Goal: Task Accomplishment & Management: Manage account settings

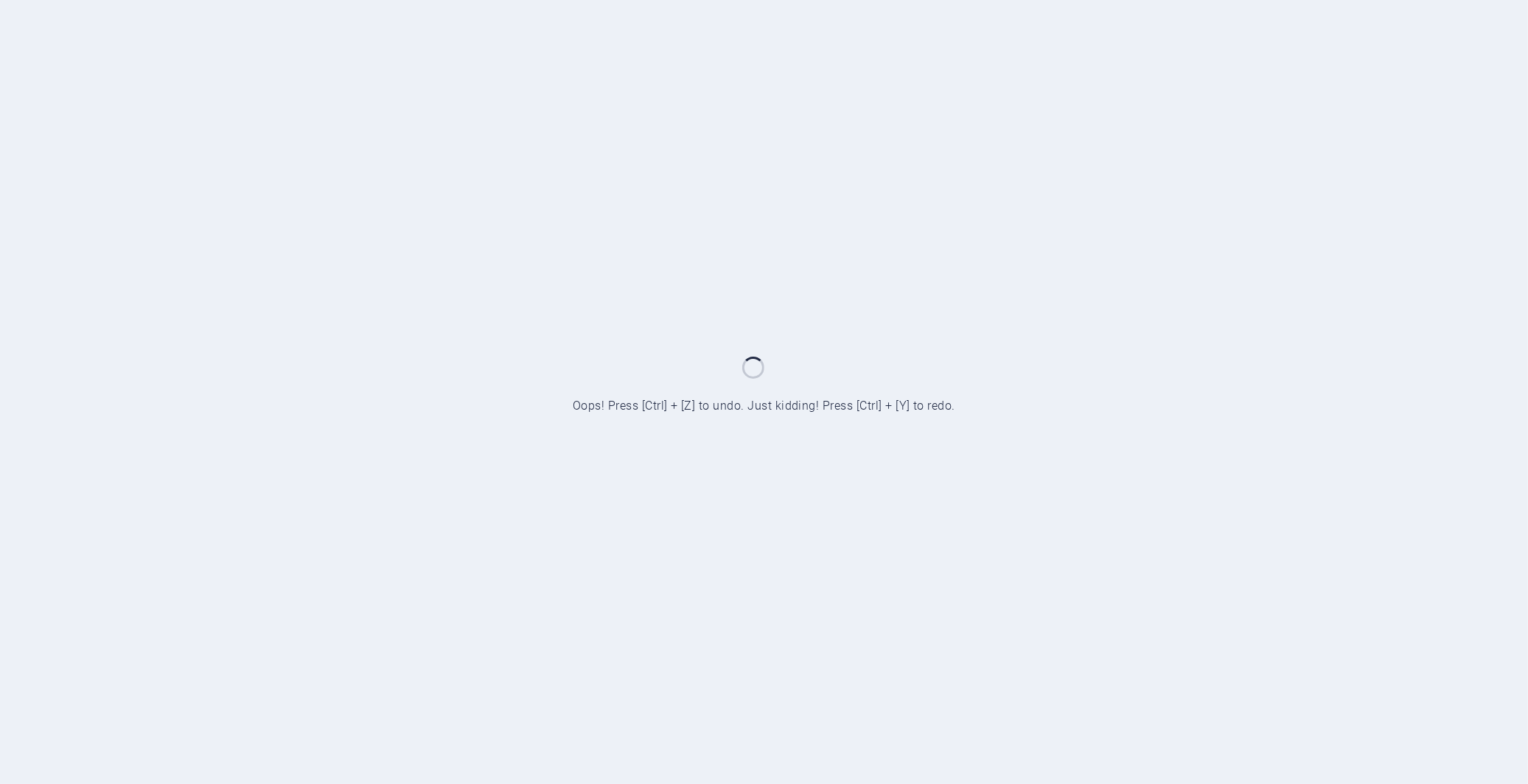
click at [1092, 388] on div at bounding box center [764, 392] width 1528 height 784
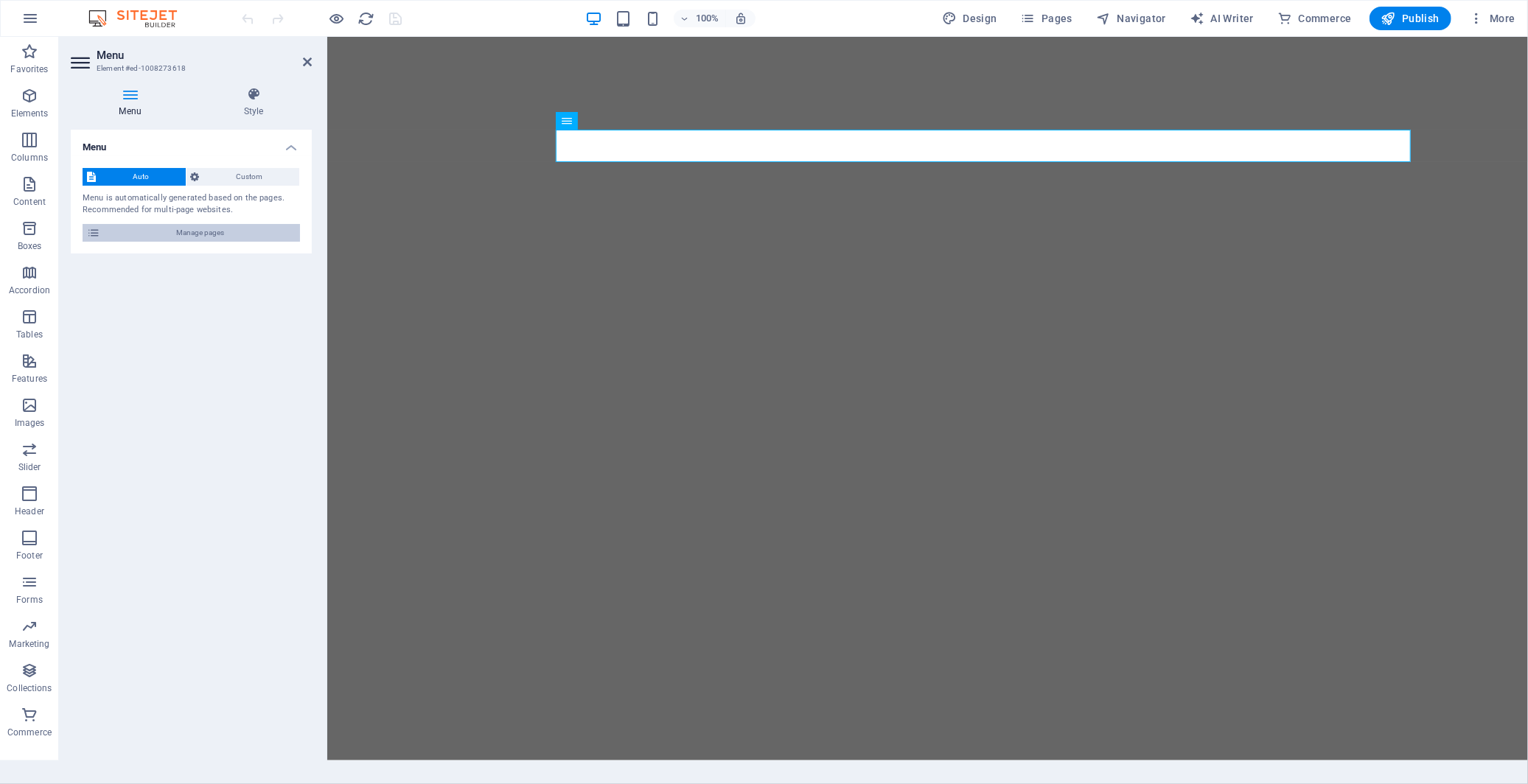
click at [192, 233] on span "Manage pages" at bounding box center [200, 233] width 191 height 18
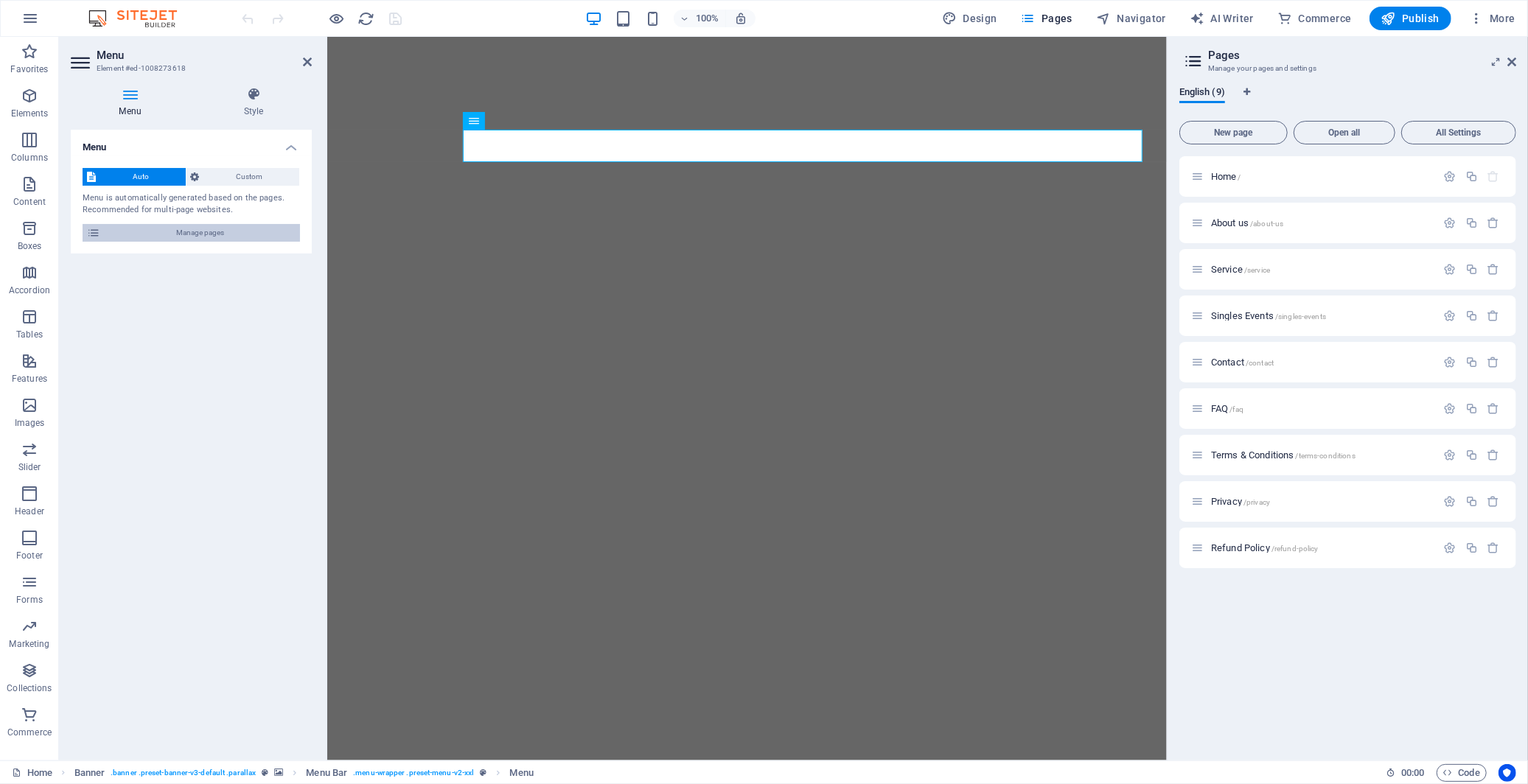
click at [189, 233] on span "Manage pages" at bounding box center [200, 233] width 191 height 18
click at [1250, 312] on span "Singles Events /singles-events" at bounding box center [1269, 315] width 115 height 11
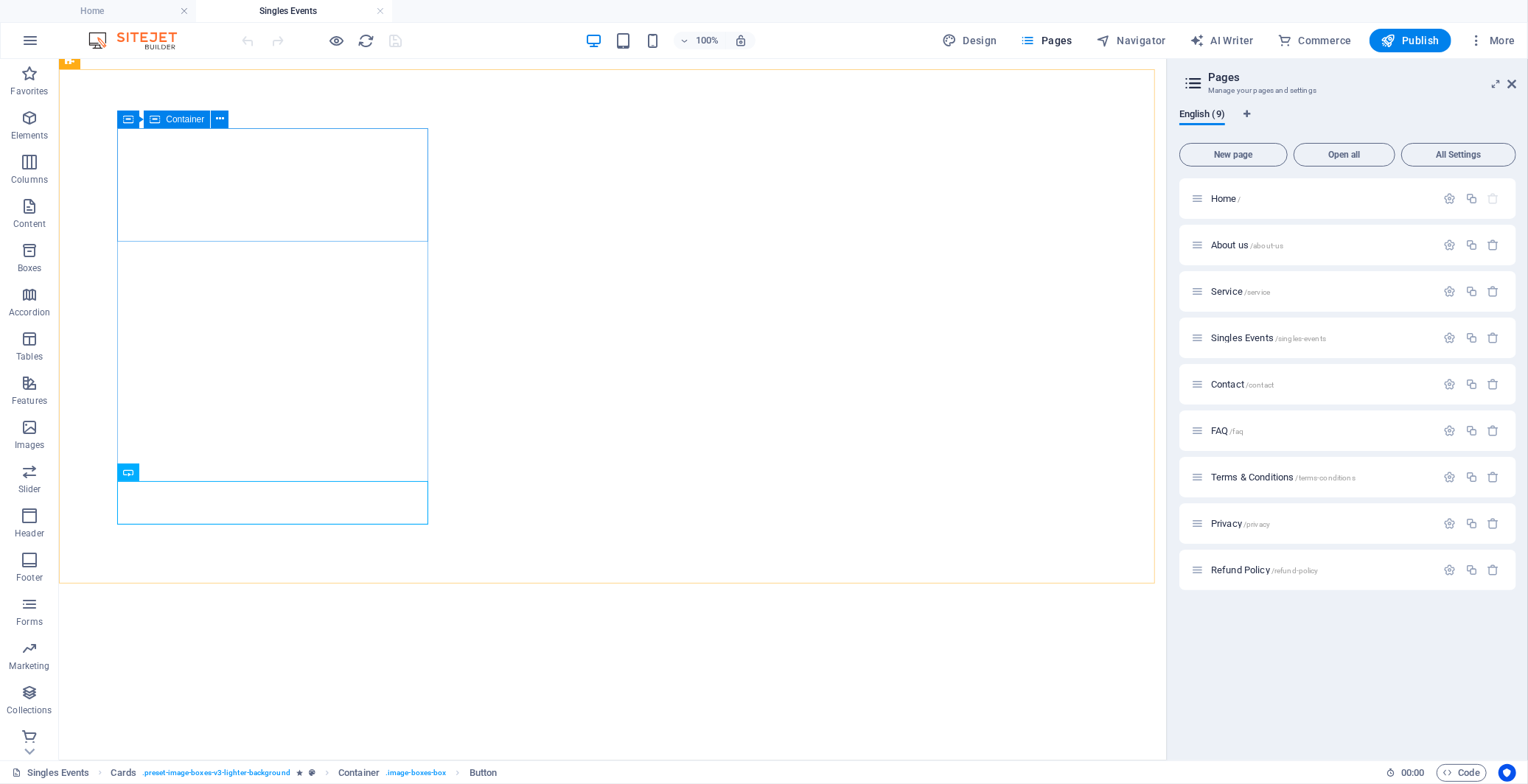
click at [159, 120] on icon at bounding box center [155, 120] width 10 height 18
click at [136, 114] on div "Container" at bounding box center [151, 120] width 66 height 18
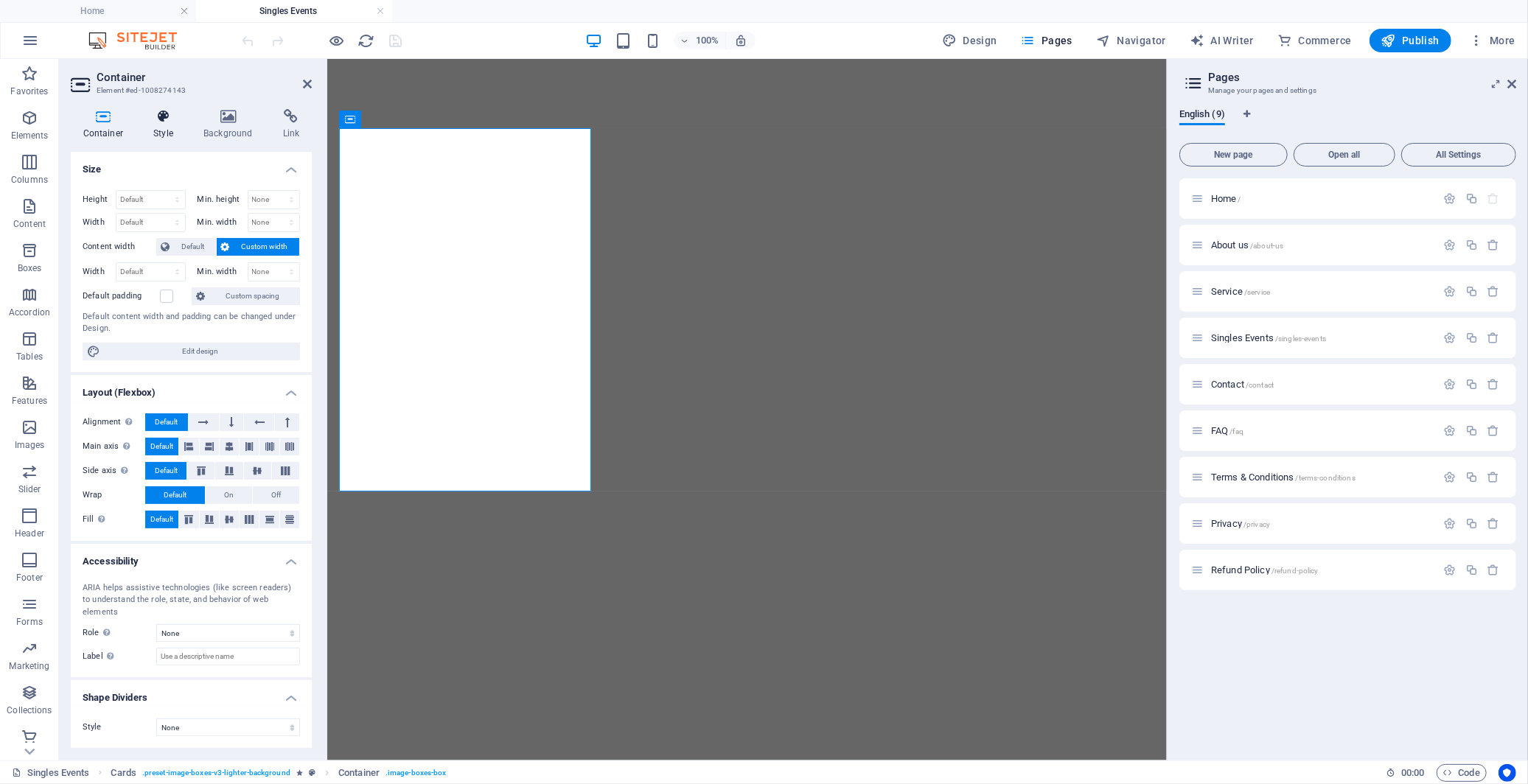
click at [162, 117] on icon at bounding box center [164, 117] width 44 height 15
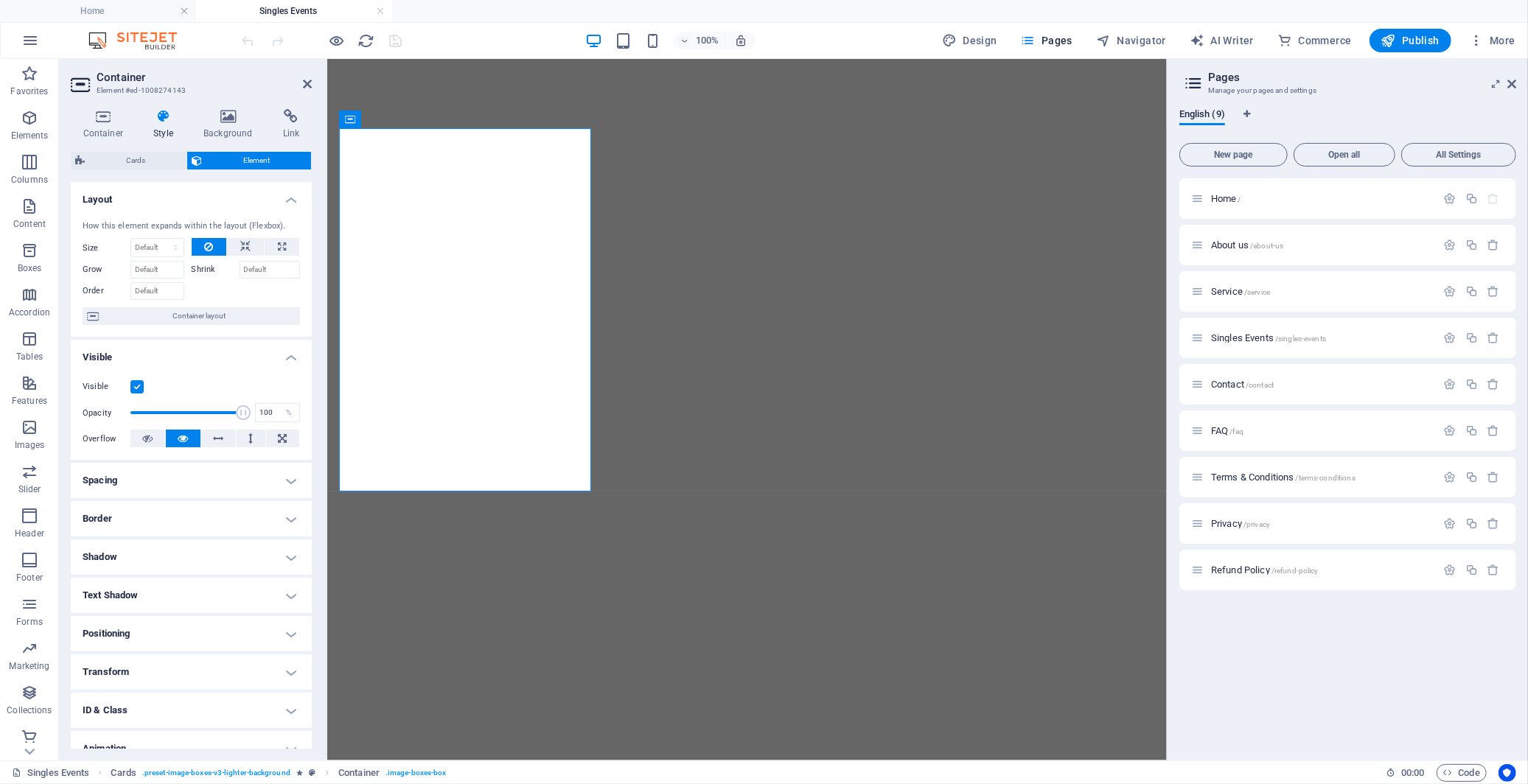
click at [262, 520] on h4 "Border" at bounding box center [191, 519] width 241 height 35
click at [190, 548] on span at bounding box center [195, 549] width 10 height 10
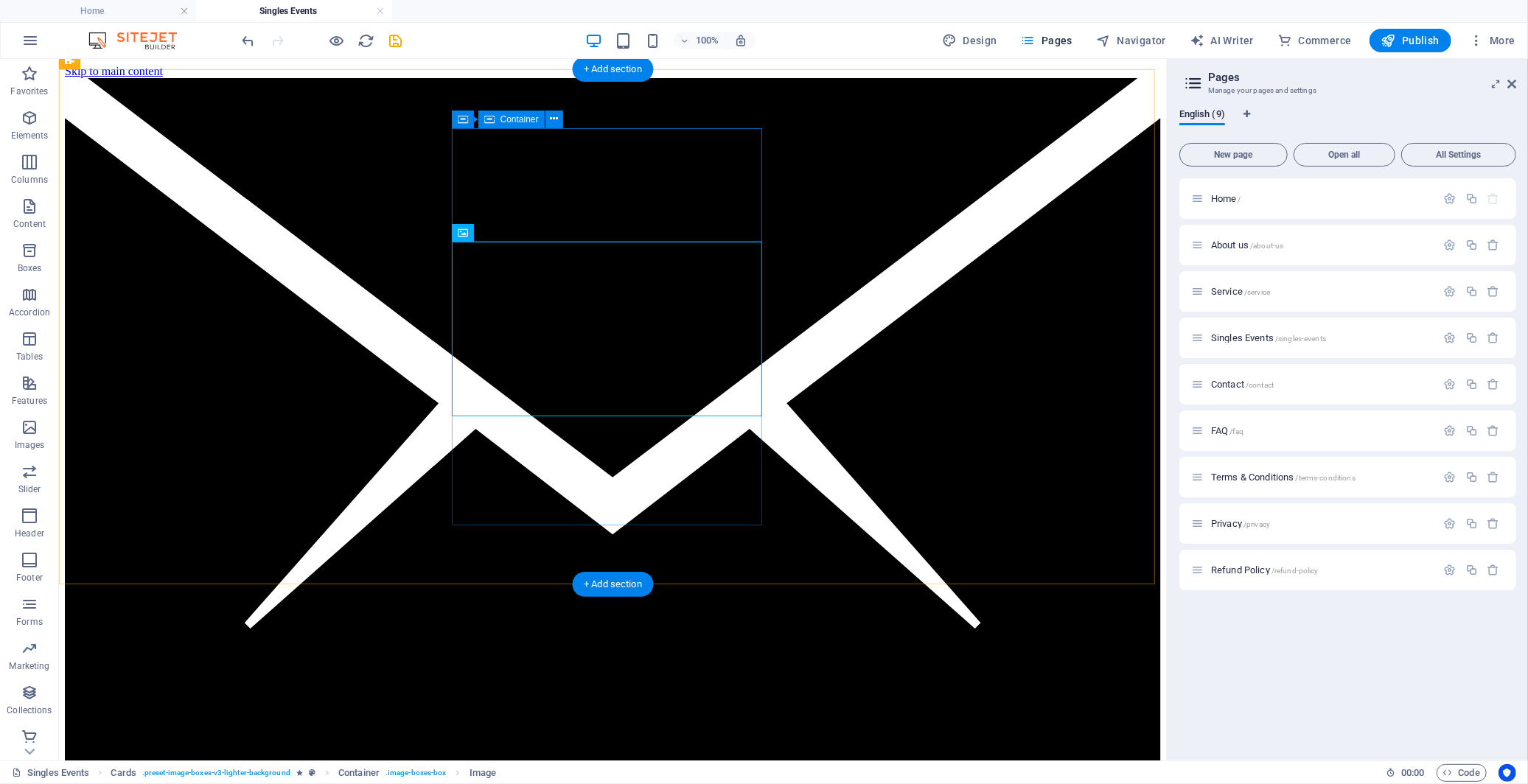
scroll to position [982, 0]
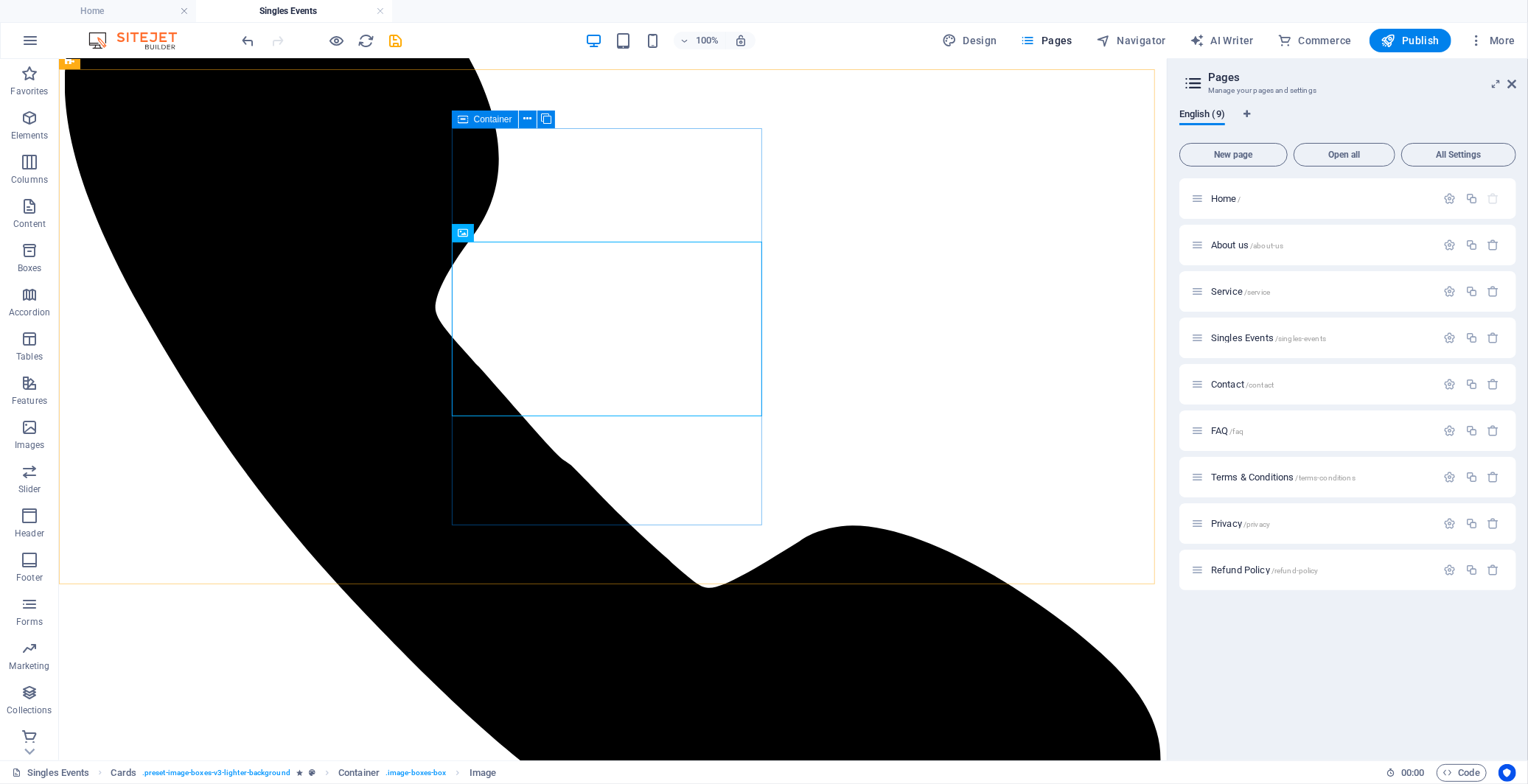
click at [469, 116] on div "Container" at bounding box center [485, 120] width 66 height 18
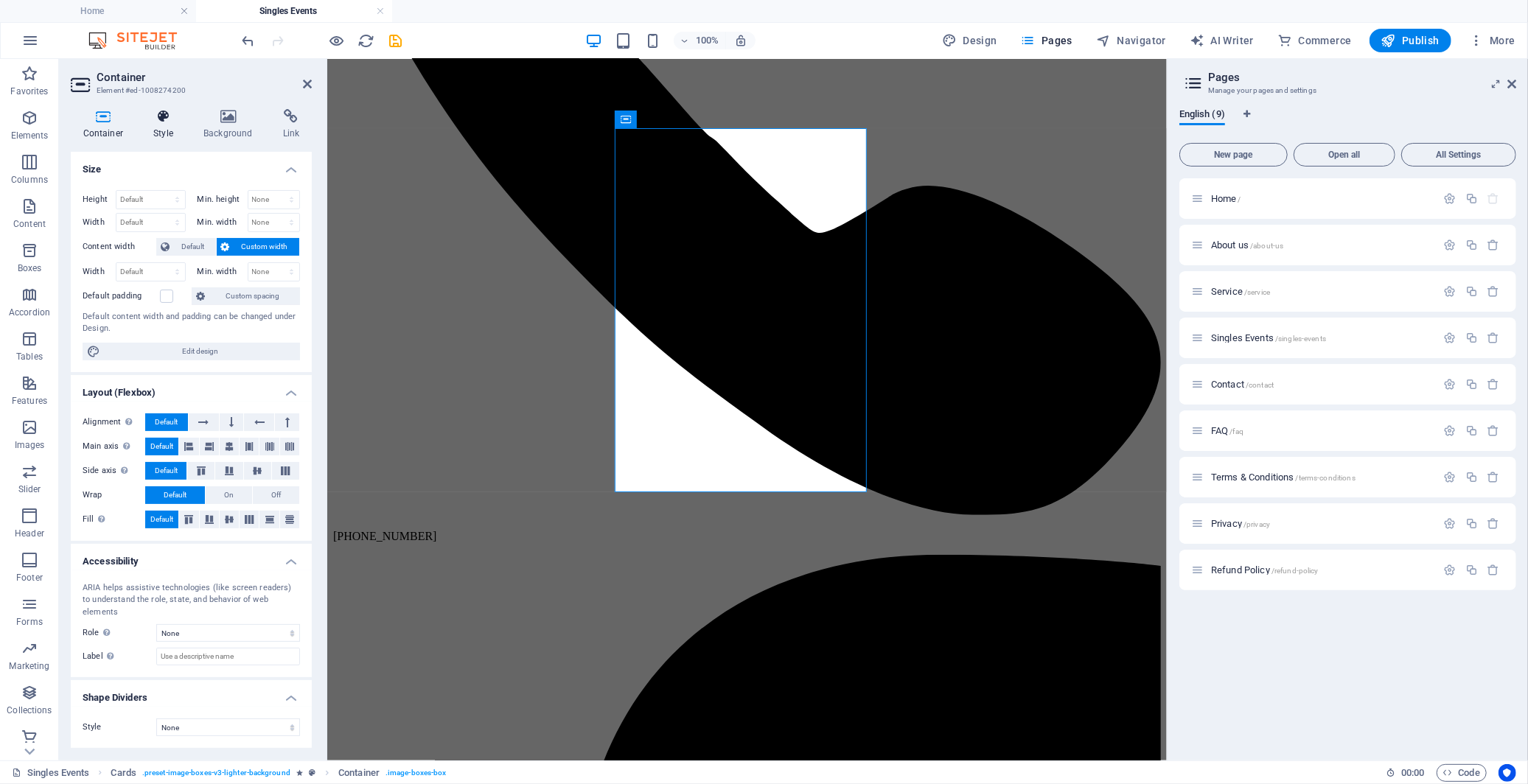
click at [164, 116] on icon at bounding box center [164, 117] width 44 height 15
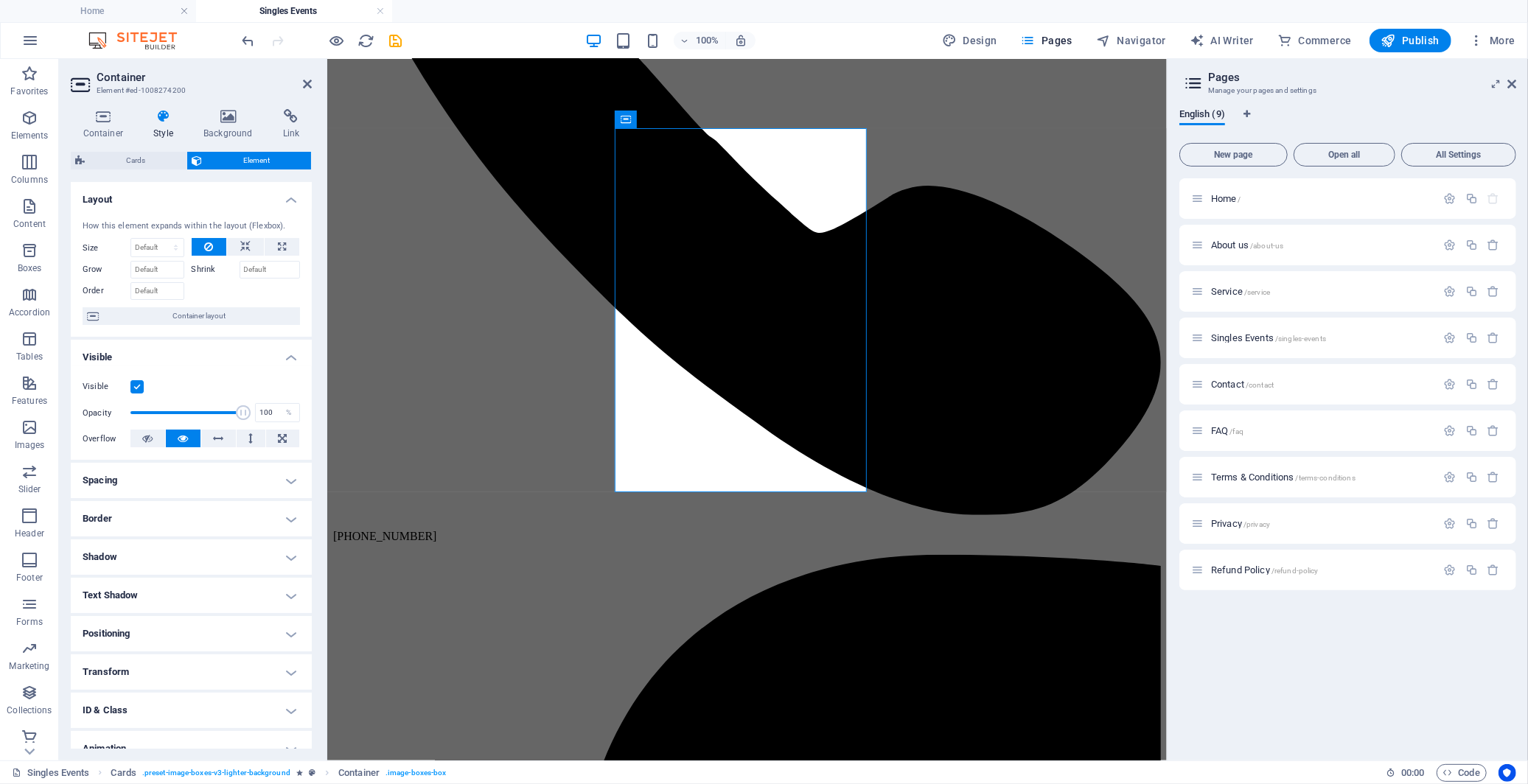
click at [215, 507] on h4 "Border" at bounding box center [191, 519] width 241 height 35
click at [192, 549] on span at bounding box center [195, 549] width 10 height 10
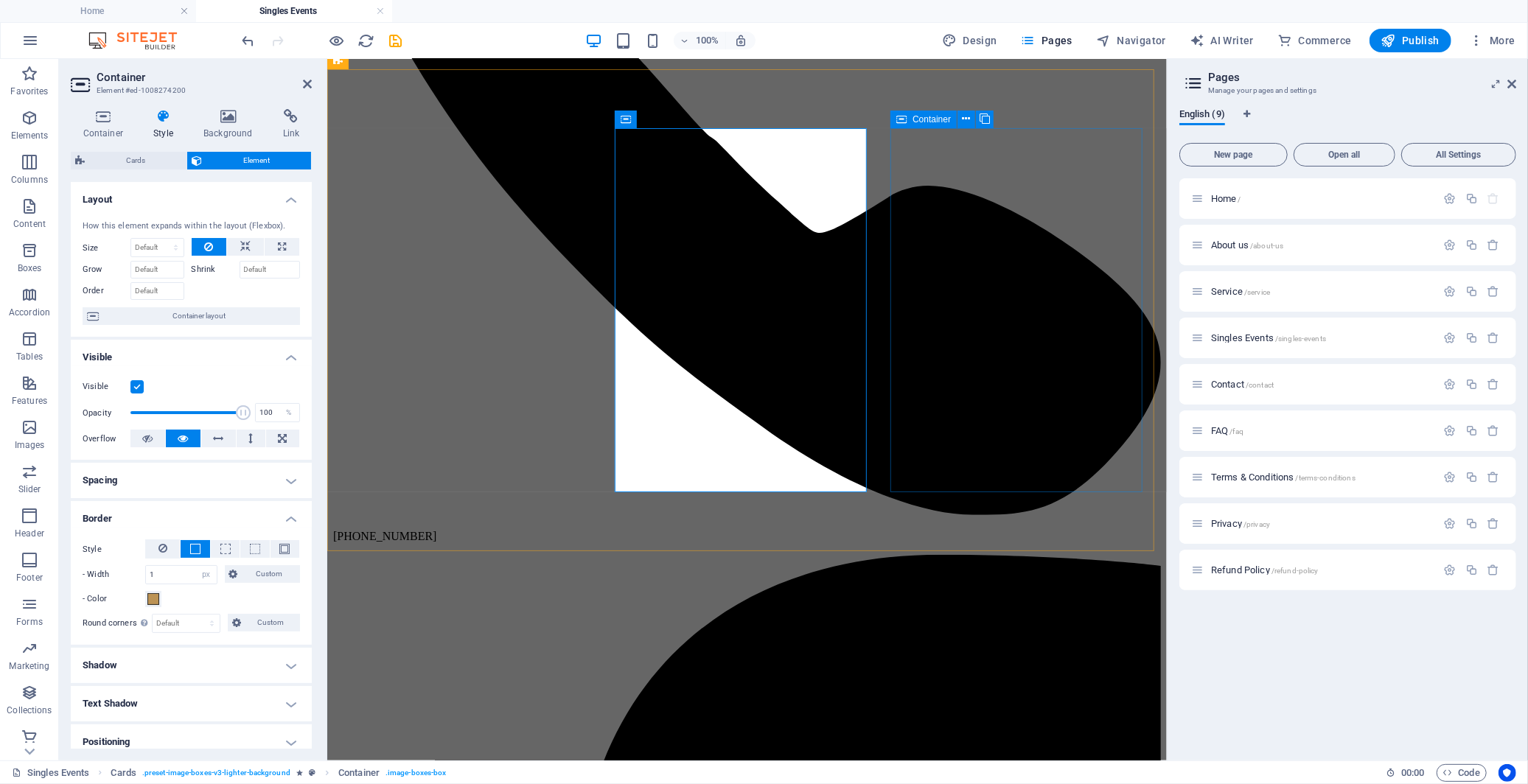
click at [905, 123] on icon at bounding box center [902, 120] width 10 height 18
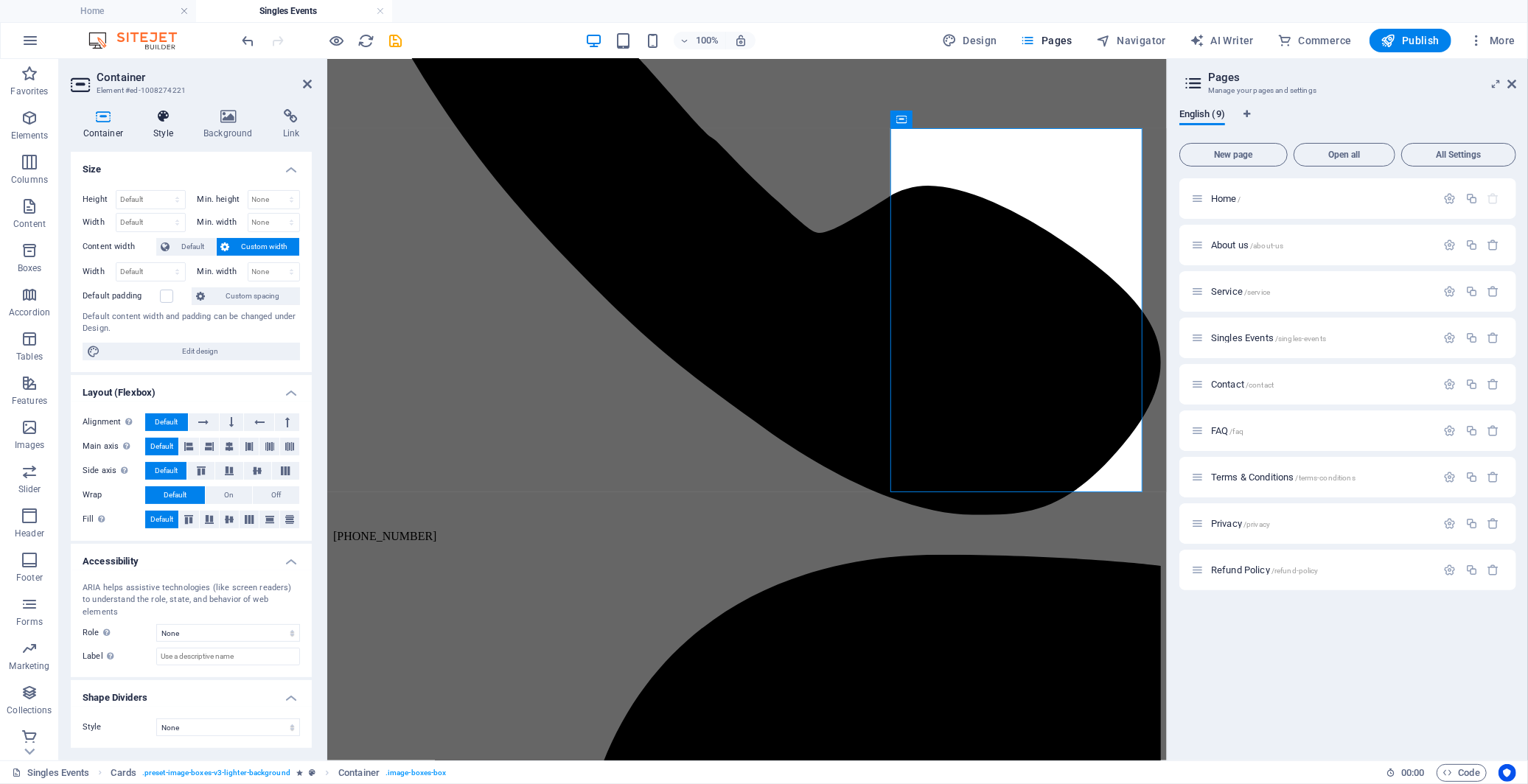
click at [155, 120] on icon at bounding box center [164, 117] width 44 height 15
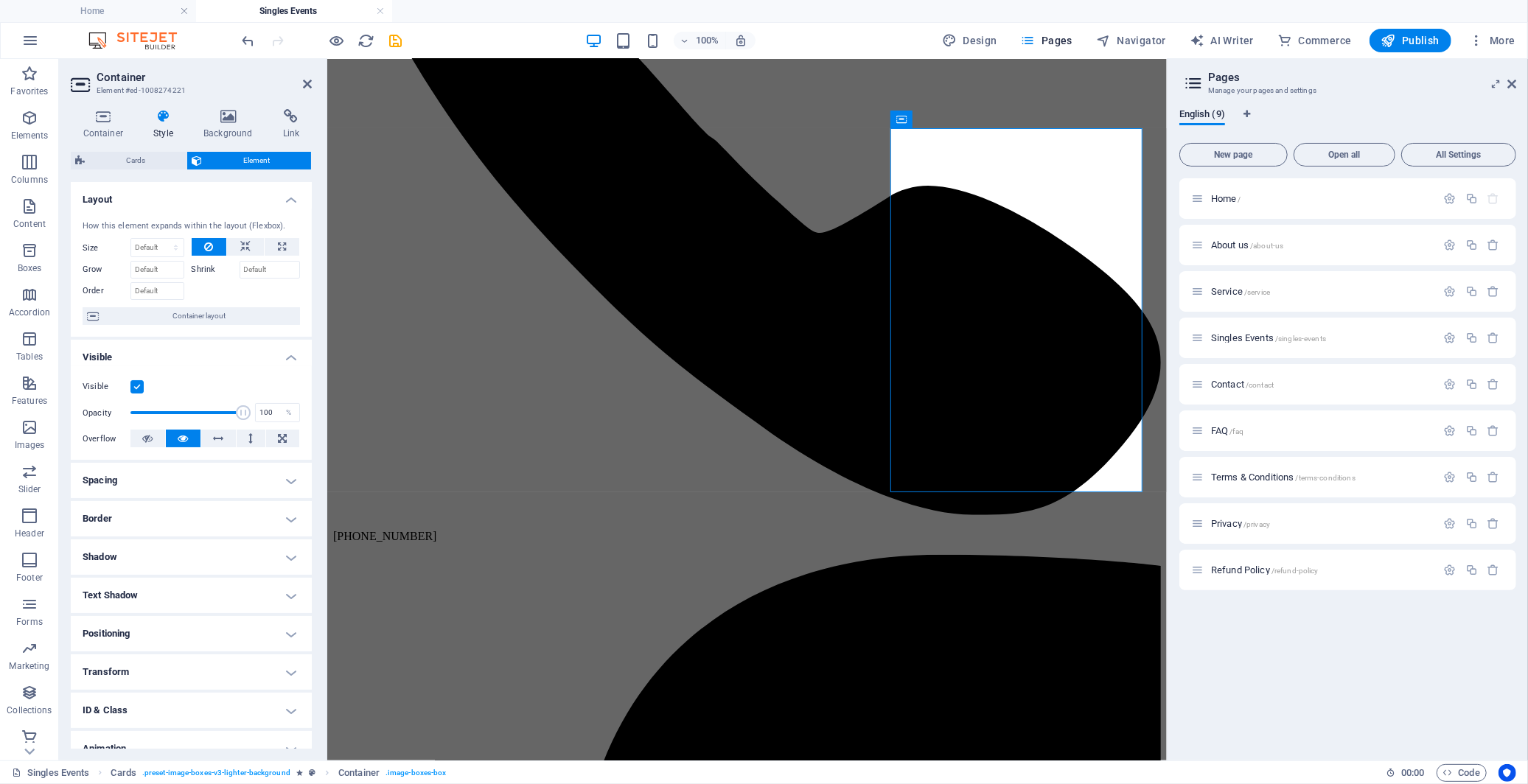
click at [186, 524] on h4 "Border" at bounding box center [191, 519] width 241 height 35
click at [192, 550] on span at bounding box center [195, 549] width 10 height 10
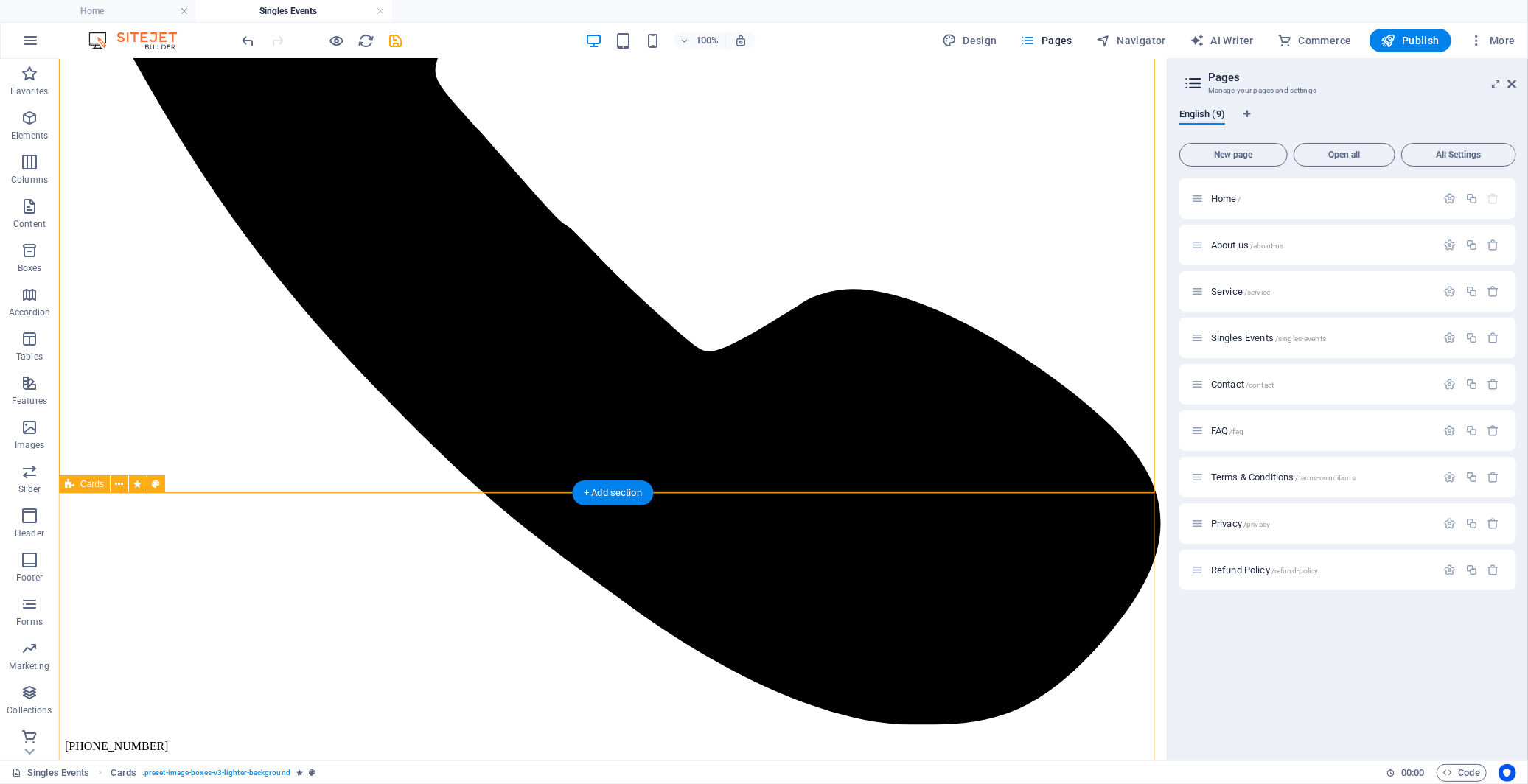
scroll to position [1228, 0]
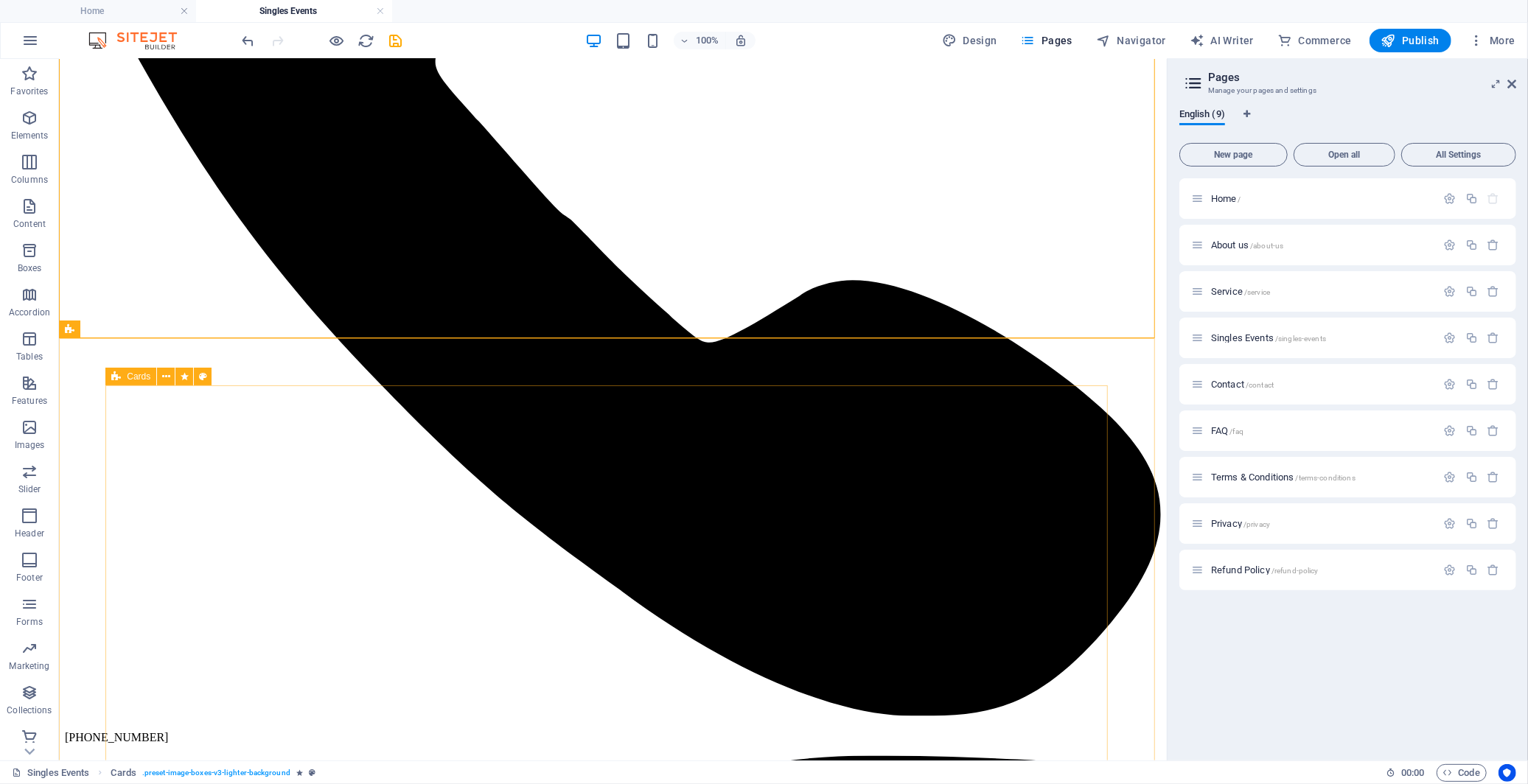
click at [120, 372] on icon at bounding box center [116, 376] width 10 height 18
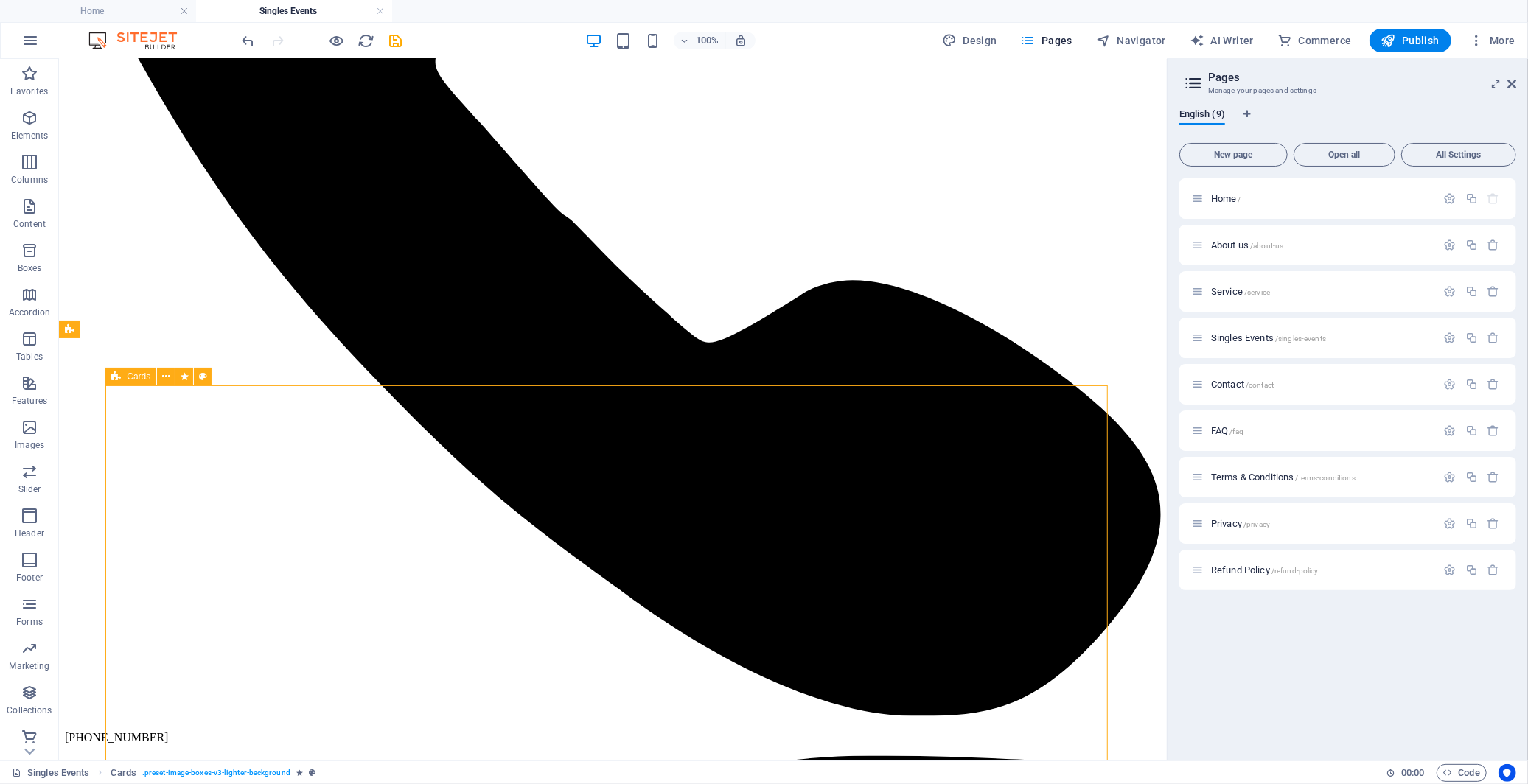
click at [120, 372] on icon at bounding box center [116, 376] width 10 height 18
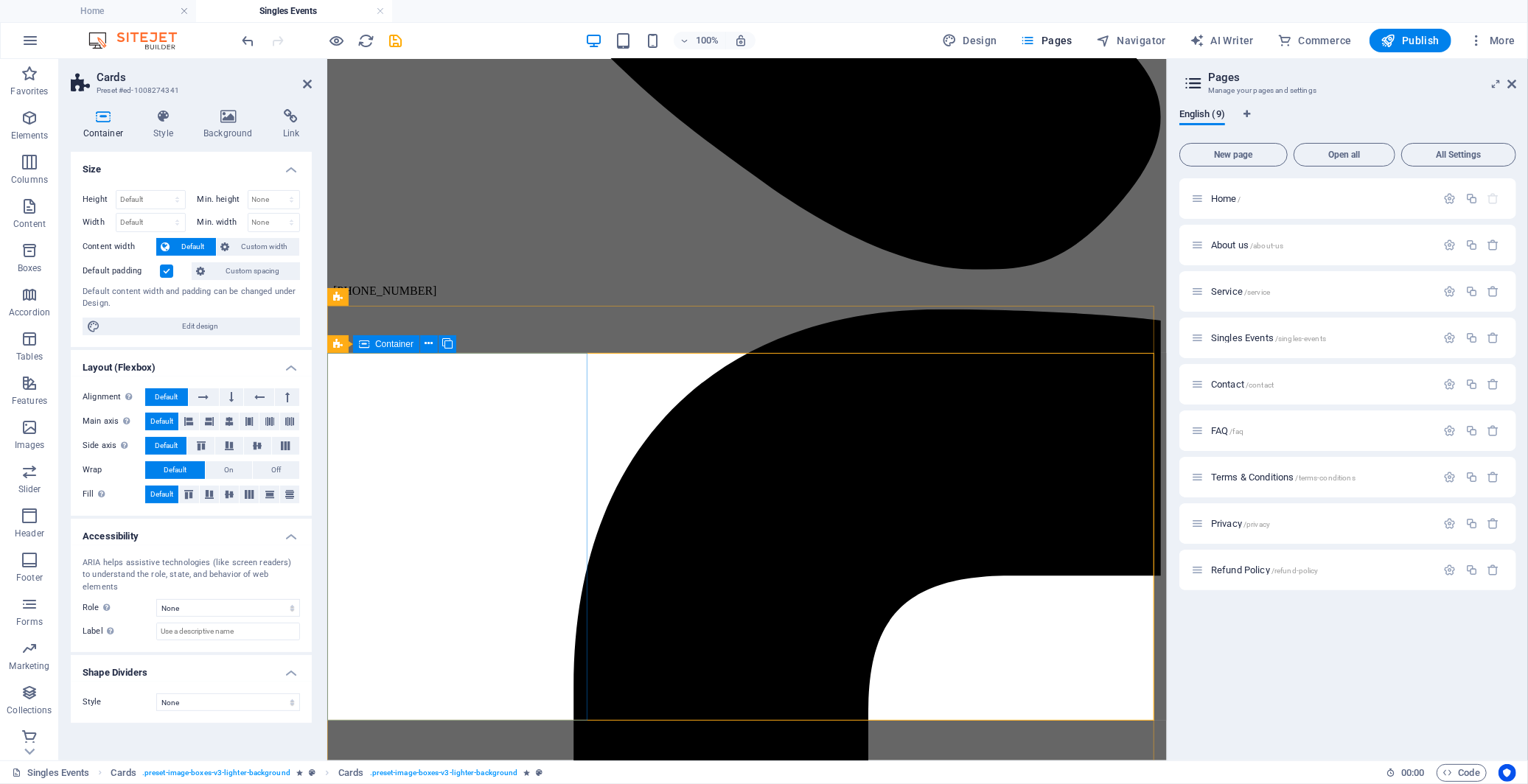
click at [369, 344] on icon at bounding box center [364, 344] width 10 height 18
click at [165, 119] on icon at bounding box center [164, 117] width 44 height 15
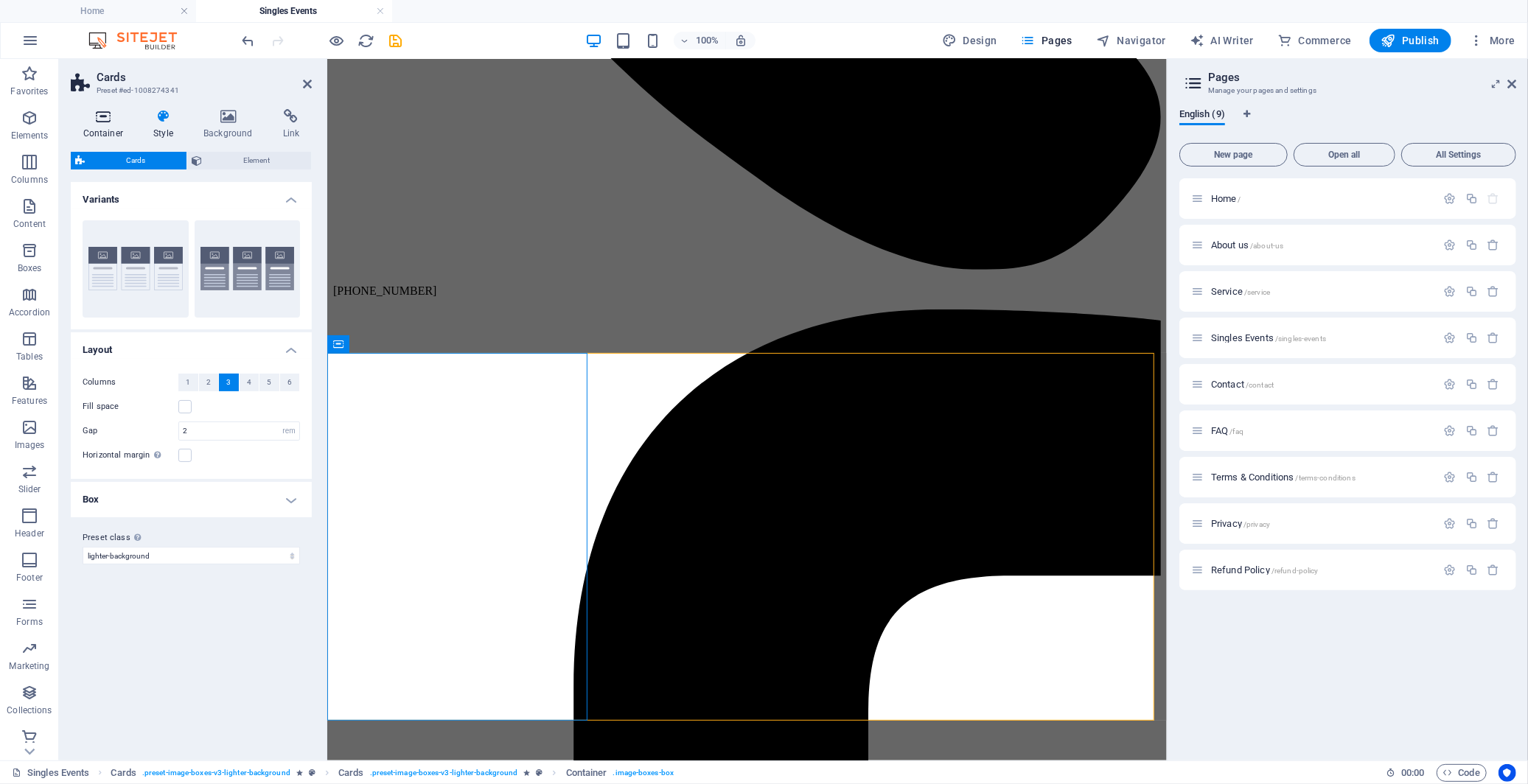
click at [93, 120] on icon at bounding box center [103, 117] width 65 height 15
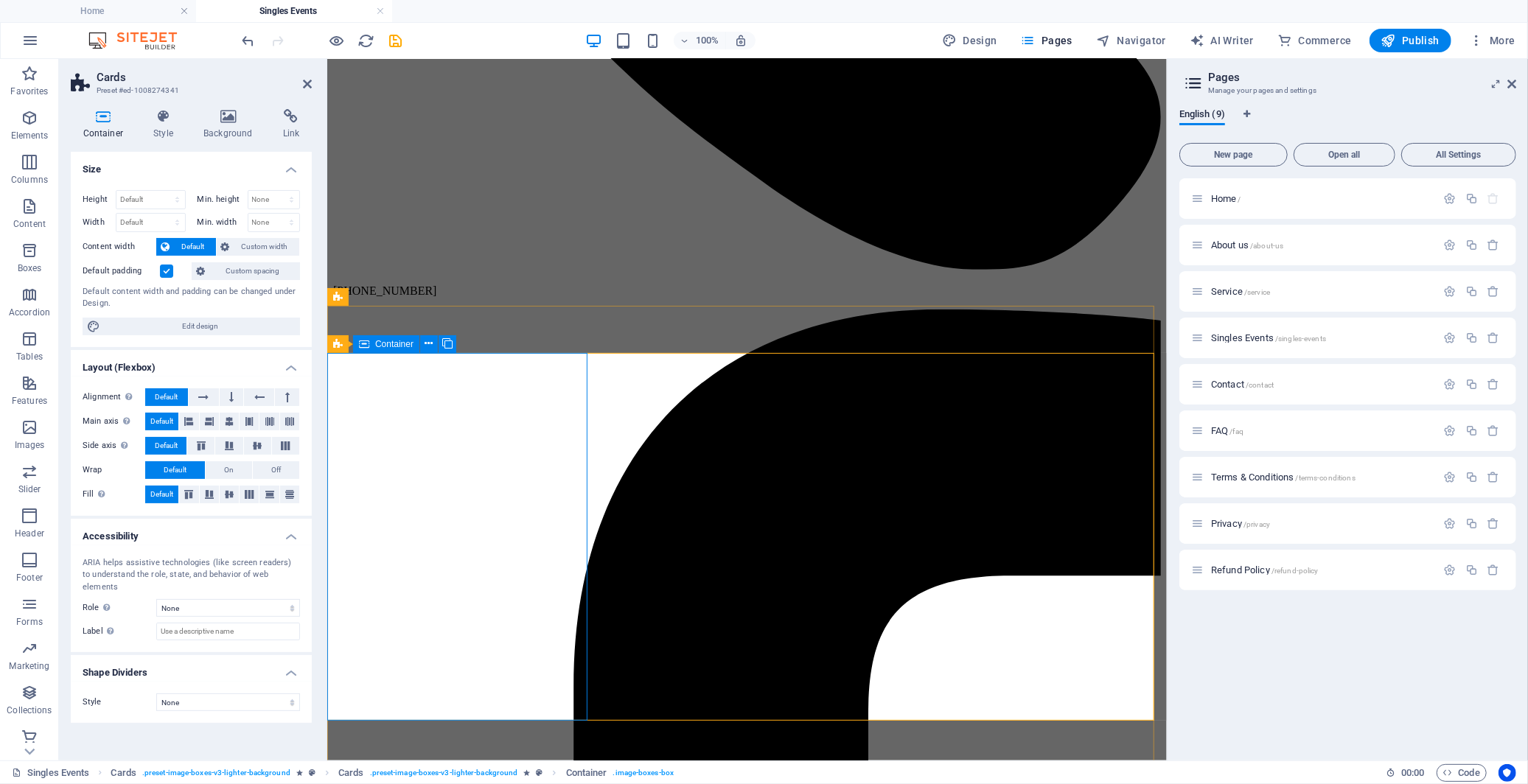
click at [377, 348] on div "Container" at bounding box center [386, 344] width 66 height 18
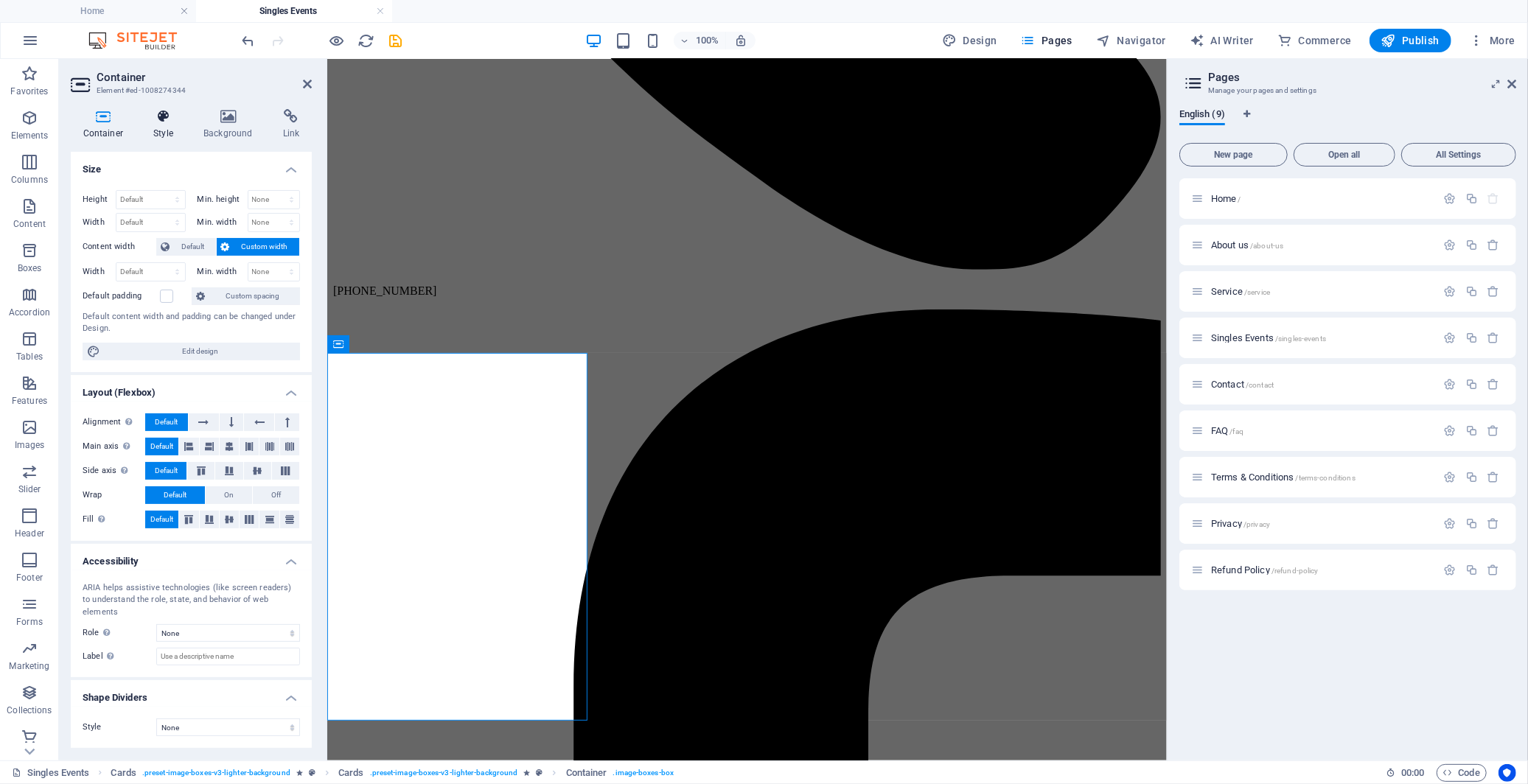
click at [170, 118] on icon at bounding box center [164, 117] width 44 height 15
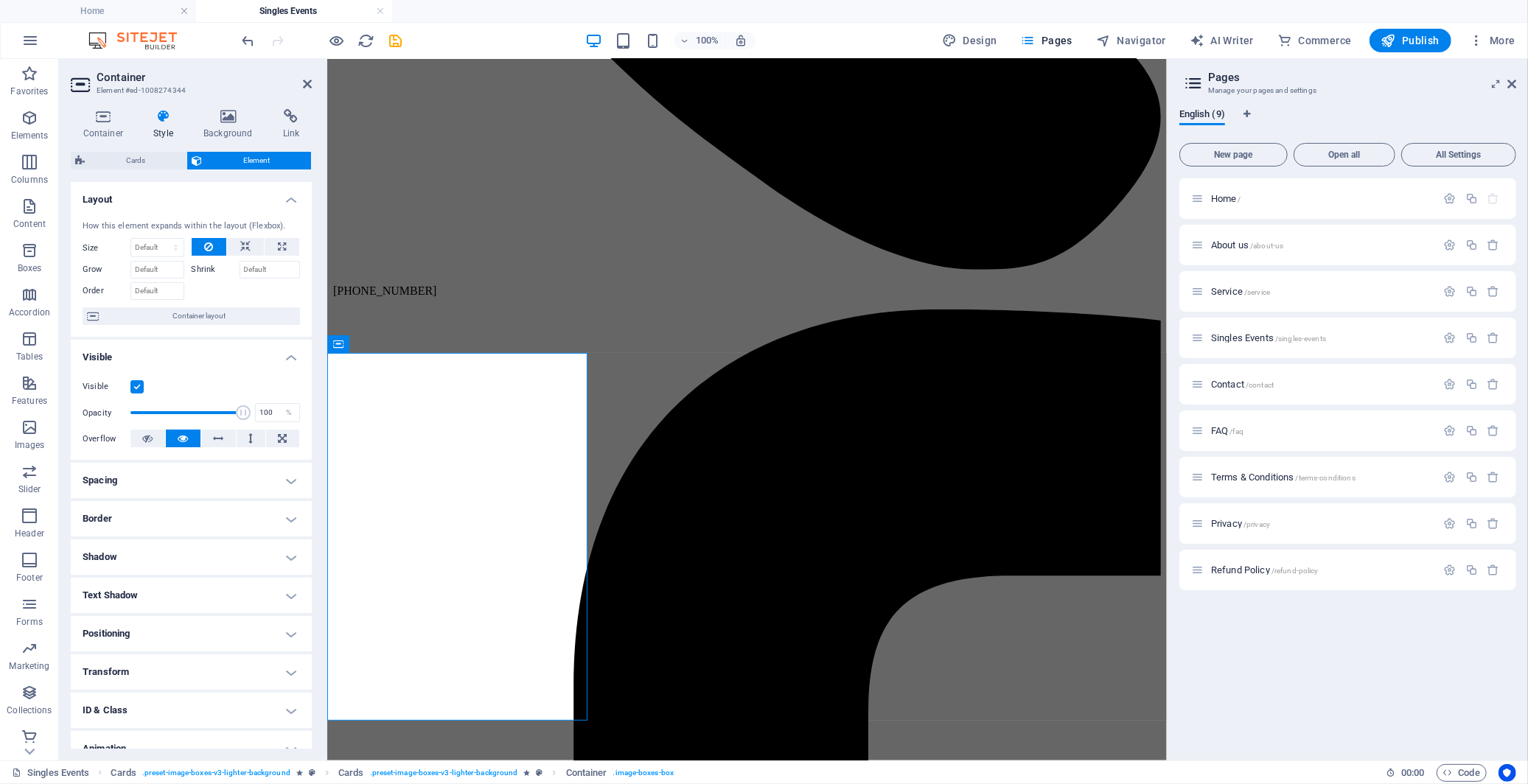
click at [229, 506] on h4 "Border" at bounding box center [191, 519] width 241 height 35
click at [190, 550] on span at bounding box center [195, 549] width 10 height 10
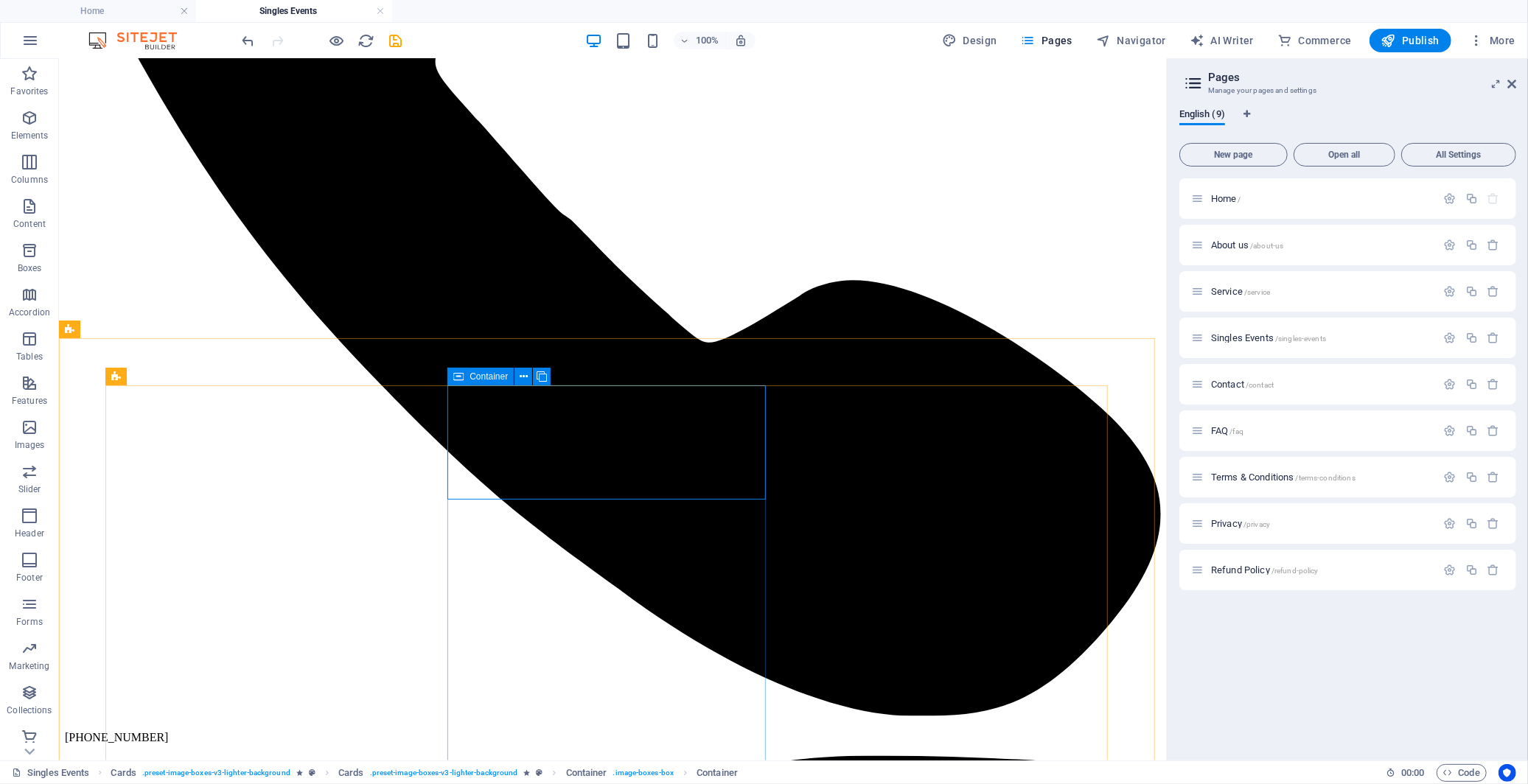
click at [474, 379] on span "Container" at bounding box center [489, 376] width 38 height 9
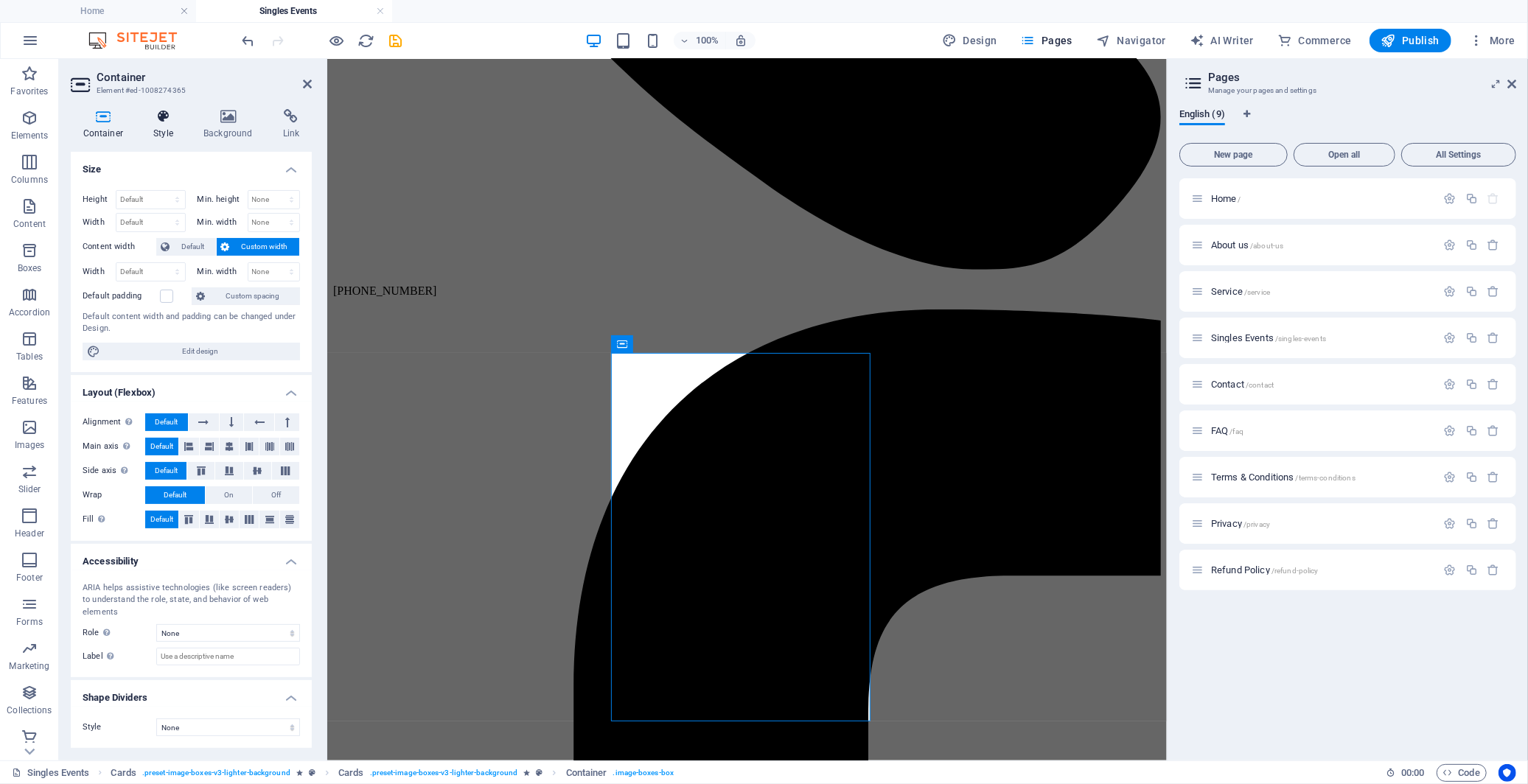
click at [162, 119] on icon at bounding box center [164, 117] width 44 height 15
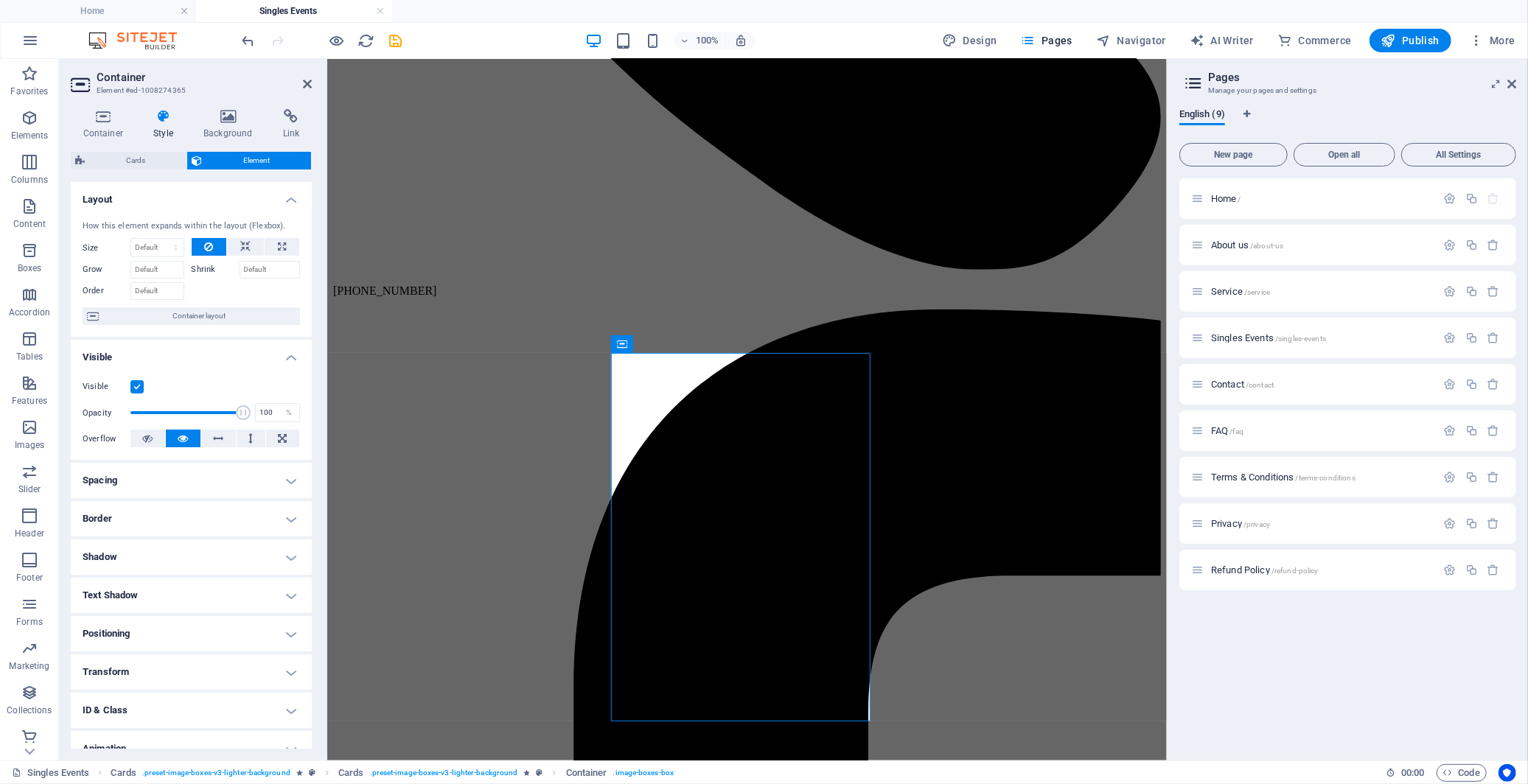
click at [210, 515] on h4 "Border" at bounding box center [191, 519] width 241 height 35
click at [193, 546] on span at bounding box center [195, 549] width 10 height 10
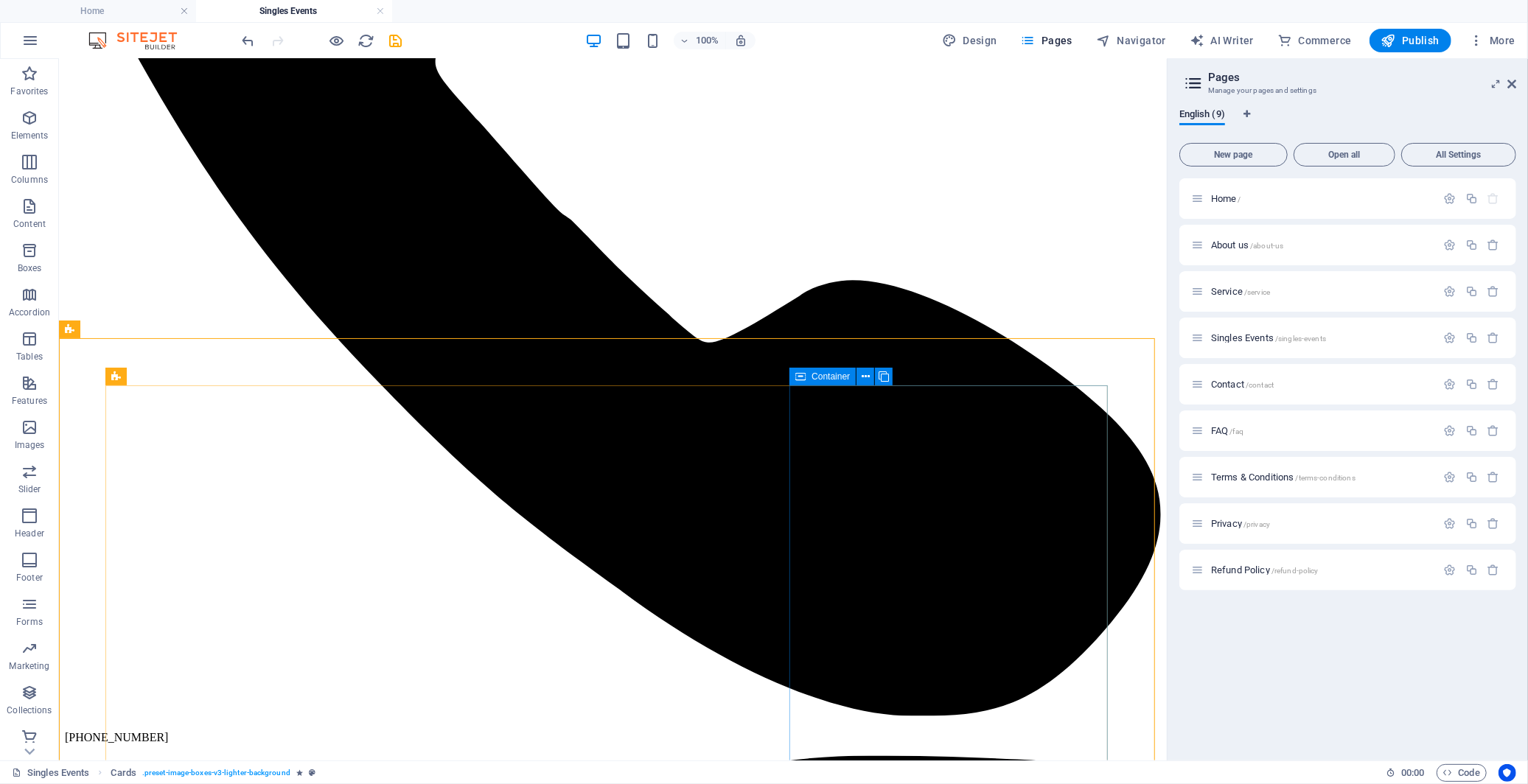
click at [806, 373] on icon at bounding box center [801, 376] width 10 height 18
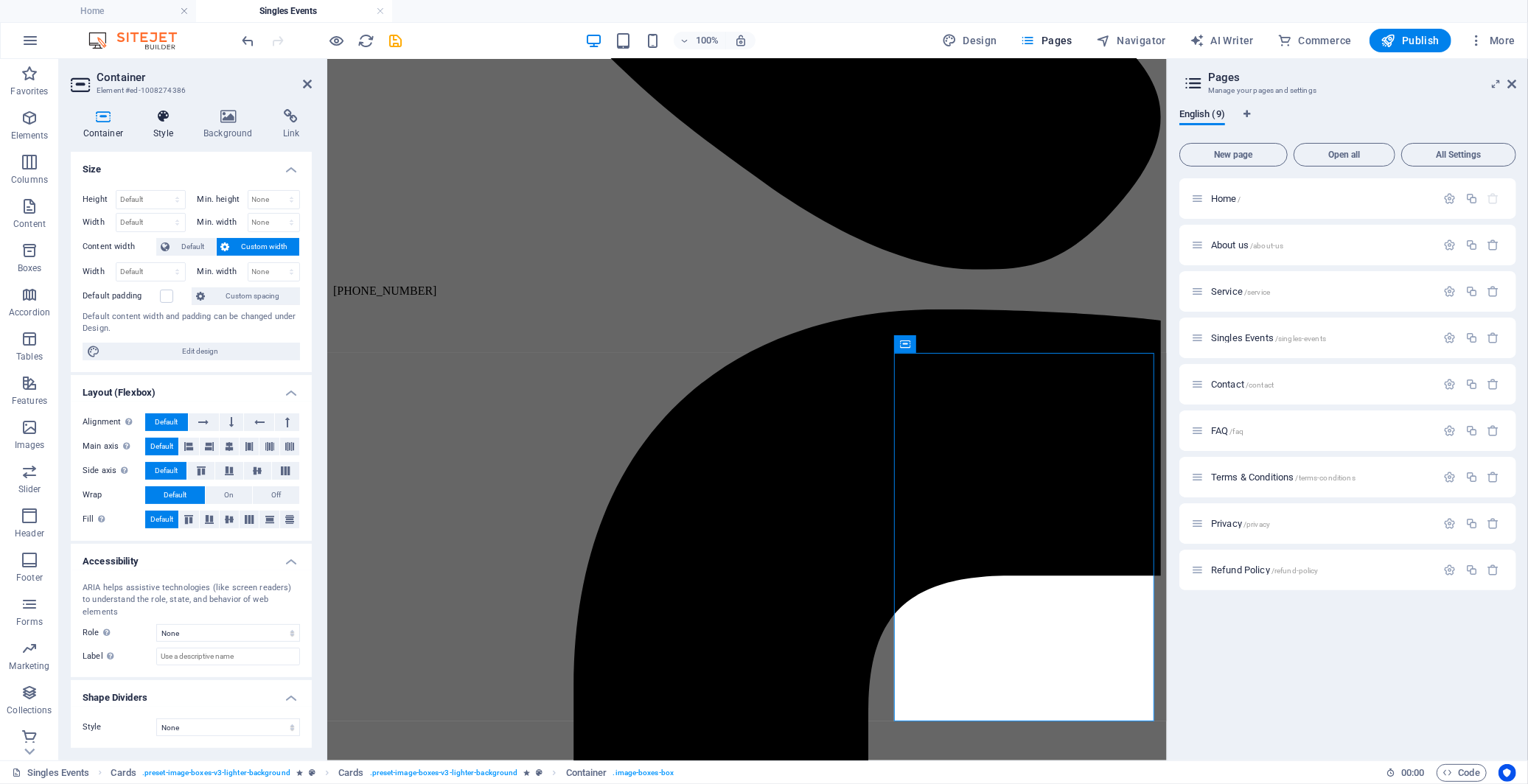
click at [168, 118] on icon at bounding box center [164, 117] width 44 height 15
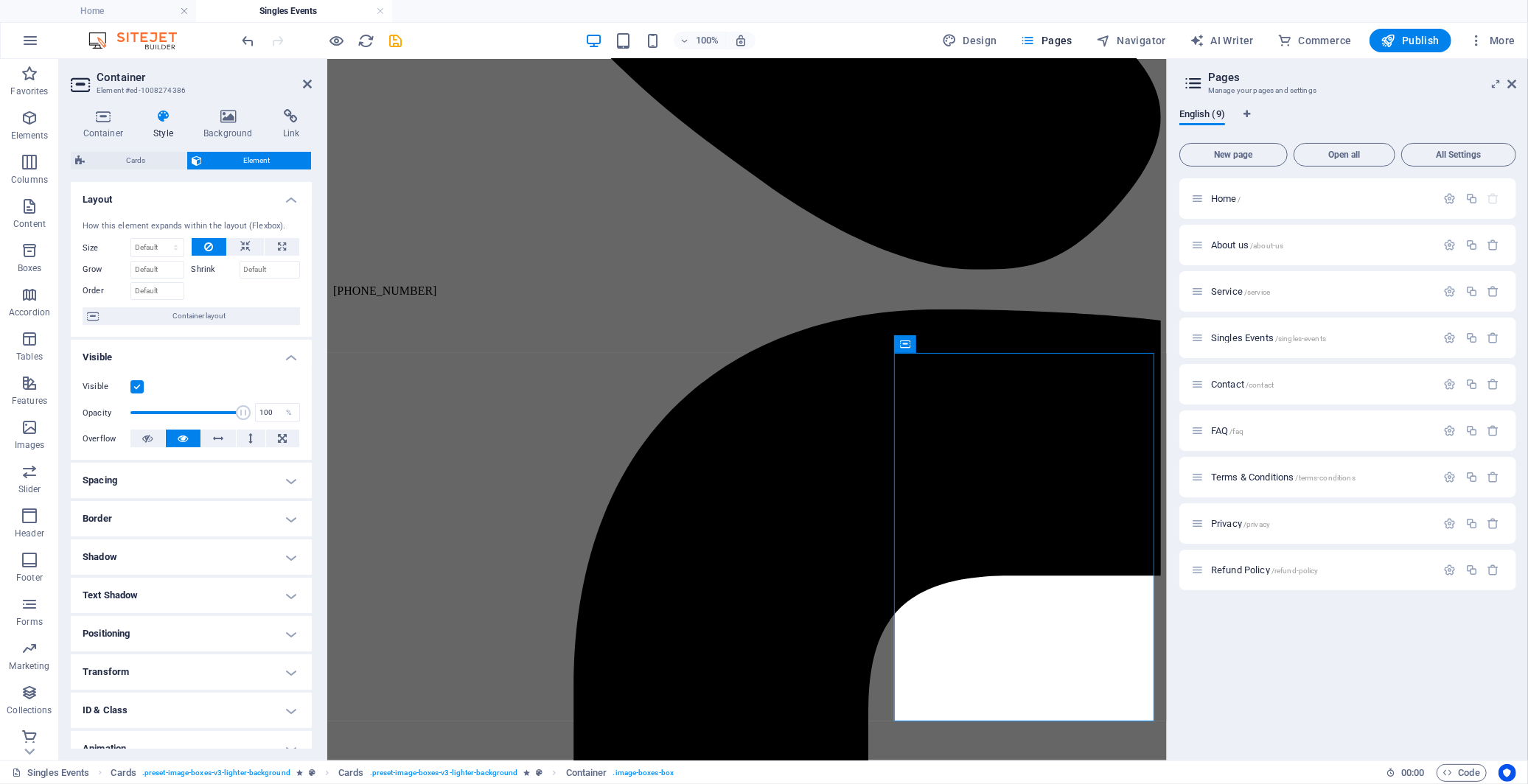
click at [225, 507] on h4 "Border" at bounding box center [191, 519] width 241 height 35
drag, startPoint x: 190, startPoint y: 546, endPoint x: 5, endPoint y: 408, distance: 230.8
click at [190, 546] on span at bounding box center [195, 549] width 10 height 10
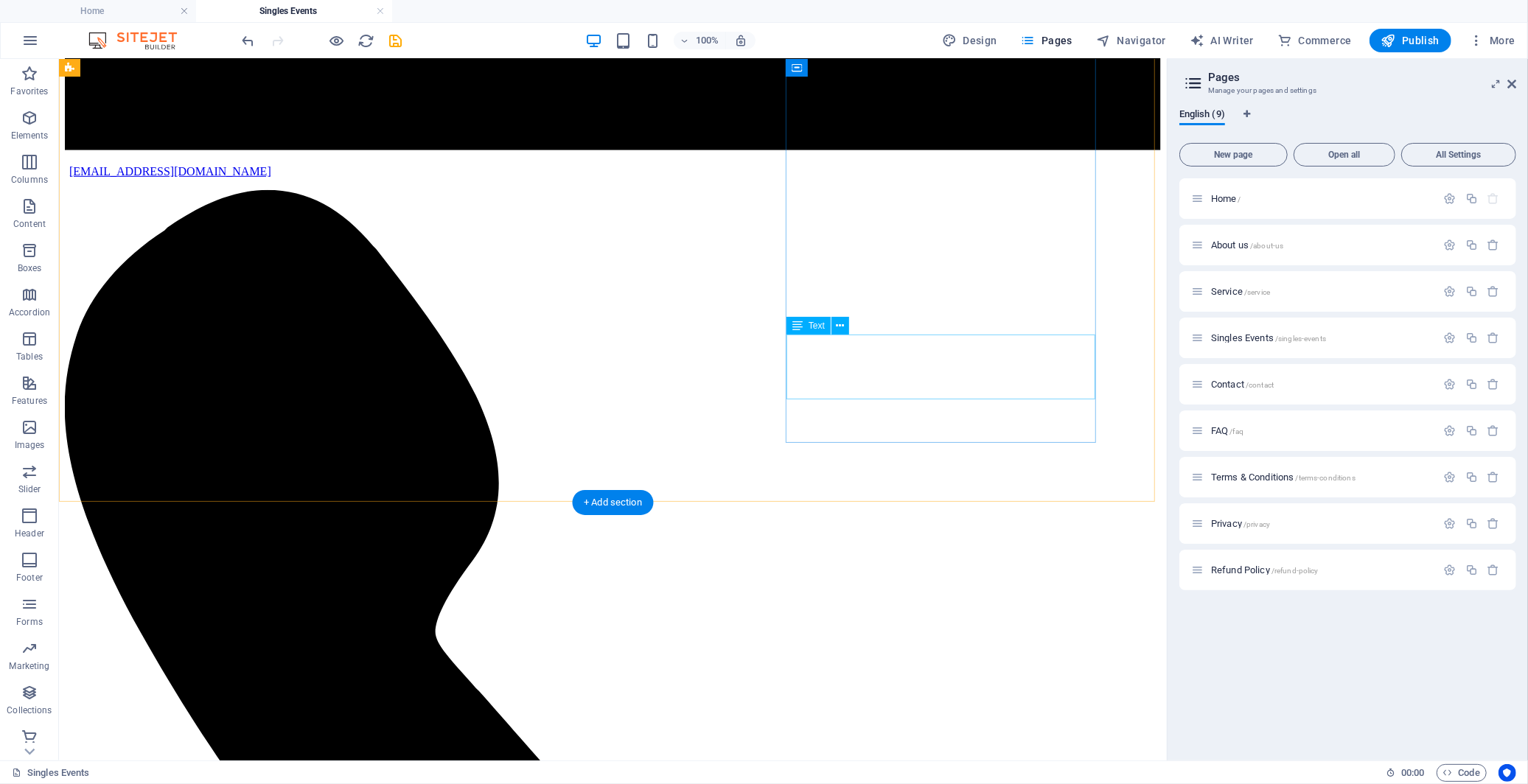
scroll to position [491, 0]
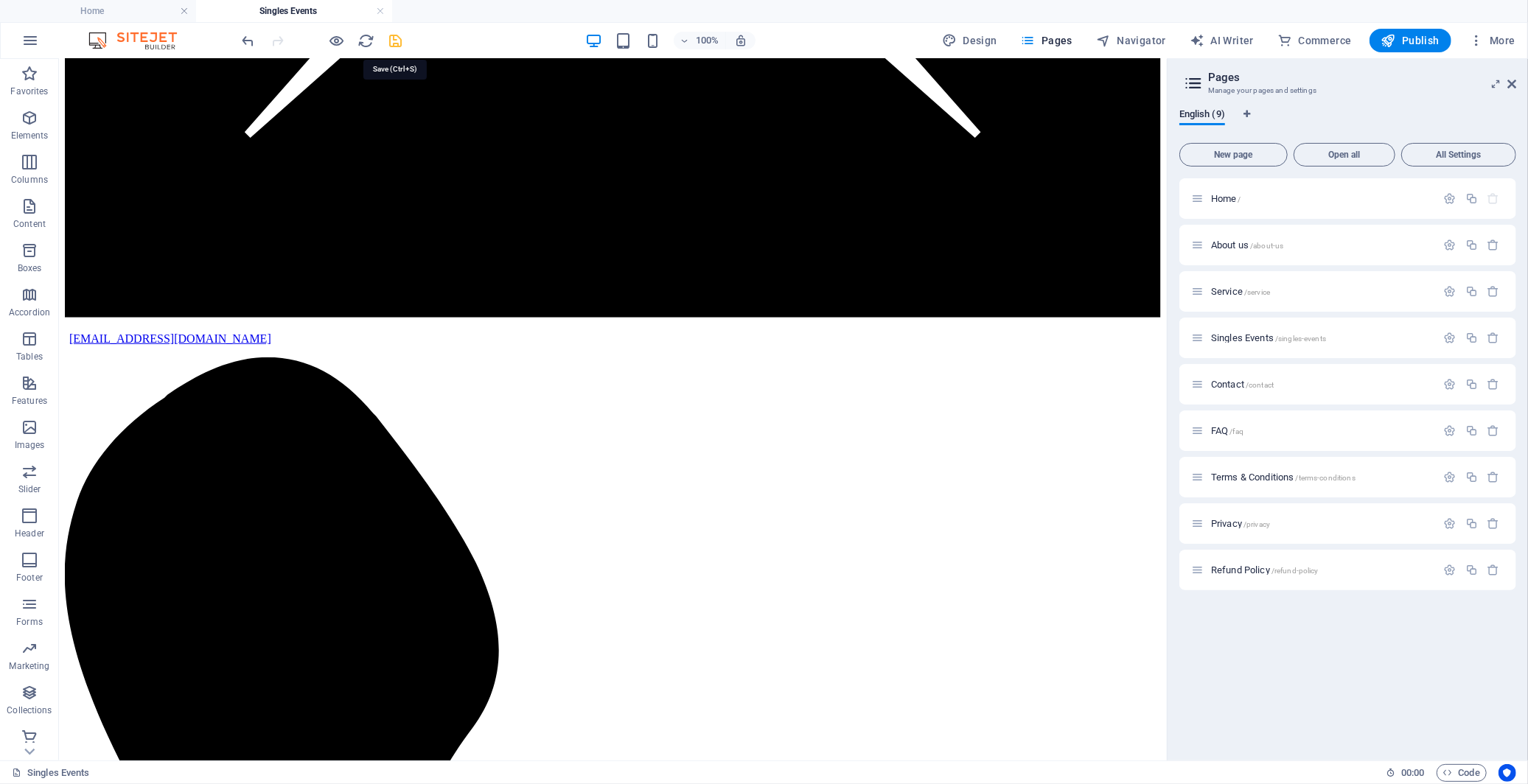
click at [396, 33] on icon "save" at bounding box center [396, 41] width 17 height 17
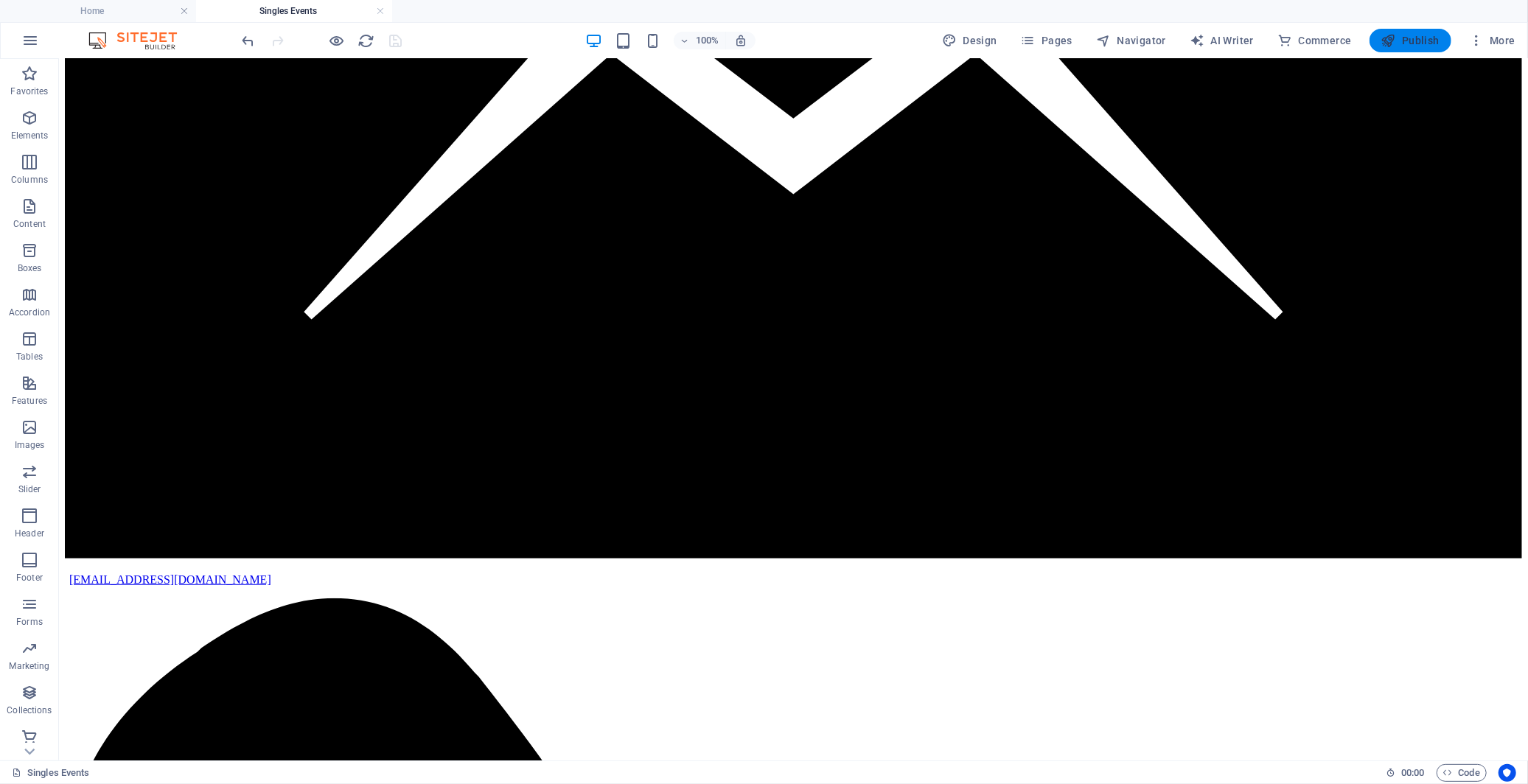
click at [1405, 39] on span "Publish" at bounding box center [1410, 41] width 58 height 15
